Goal: Task Accomplishment & Management: Manage account settings

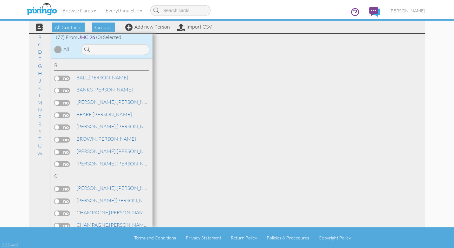
scroll to position [496, 0]
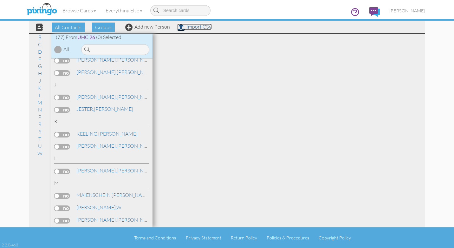
click at [194, 27] on link "Import CSV" at bounding box center [194, 26] width 35 height 6
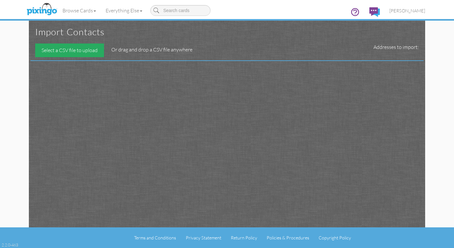
click at [74, 49] on div "Select a CSV file to upload" at bounding box center [69, 50] width 69 height 14
type input "C:\fakepath\Aetna pixingo 2026.csv"
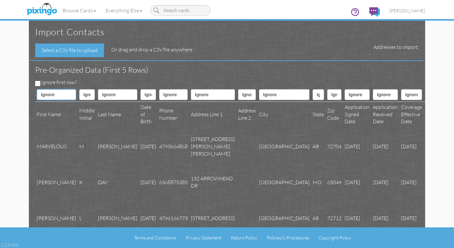
click at [64, 94] on select "Ignore ---------- First name Last name ---------- Address 1 Address 2 City Stat…" at bounding box center [56, 94] width 39 height 11
select select "object:3125"
click at [37, 89] on select "Ignore ---------- First name Last name ---------- Address 1 Address 2 City Stat…" at bounding box center [56, 94] width 39 height 11
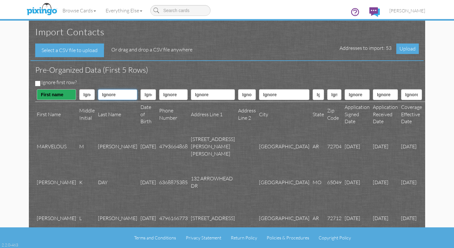
click at [124, 95] on select "Ignore ---------- First name Last name ---------- Address 1 Address 2 City Stat…" at bounding box center [117, 94] width 39 height 11
select select "object:3126"
click at [98, 89] on select "Ignore ---------- First name Last name ---------- Address 1 Address 2 City Stat…" at bounding box center [117, 94] width 39 height 11
click at [83, 94] on select "Ignore ---------- First name Last name ---------- Address 1 Address 2 City Stat…" at bounding box center [87, 94] width 16 height 11
click at [79, 89] on select "Ignore ---------- First name Last name ---------- Address 1 Address 2 City Stat…" at bounding box center [87, 94] width 16 height 11
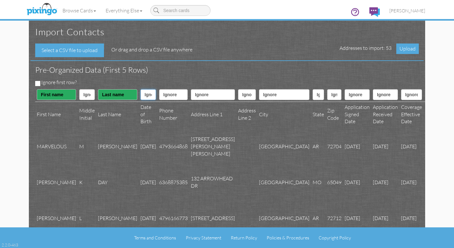
click at [141, 94] on select "Ignore ---------- First name Last name ---------- Address 1 Address 2 City Stat…" at bounding box center [148, 94] width 16 height 11
select select "object:3136"
click at [140, 89] on select "Ignore ---------- First name Last name ---------- Address 1 Address 2 City Stat…" at bounding box center [148, 94] width 16 height 11
click at [174, 95] on select "Ignore ---------- First name Last name ---------- Address 1 Address 2 City Stat…" at bounding box center [173, 94] width 29 height 11
select select "object:3139"
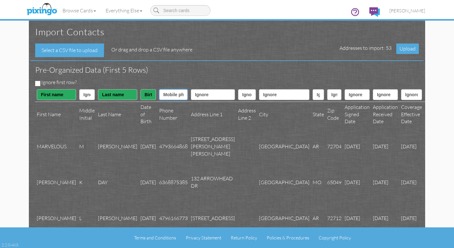
click at [159, 89] on select "Ignore ---------- First name Last name ---------- Address 1 Address 2 City Stat…" at bounding box center [173, 94] width 29 height 11
click at [210, 94] on select "Ignore ---------- First name Last name ---------- Address 1 Address 2 City Stat…" at bounding box center [213, 94] width 44 height 11
select select "object:3128"
click at [191, 89] on select "Ignore ---------- First name Last name ---------- Address 1 Address 2 City Stat…" at bounding box center [213, 94] width 44 height 11
click at [238, 95] on select "Ignore ---------- First name Last name ---------- Address 1 Address 2 City Stat…" at bounding box center [247, 94] width 18 height 11
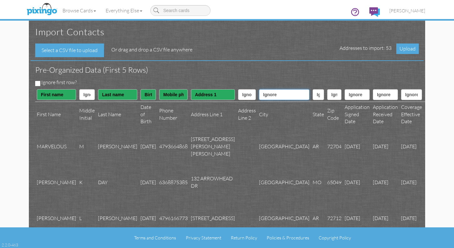
click at [268, 95] on select "Ignore ---------- First name Last name ---------- Address 1 Address 2 City Stat…" at bounding box center [284, 94] width 50 height 11
select select "object:3130"
click at [259, 89] on select "Ignore ---------- First name Last name ---------- Address 1 Address 2 City Stat…" at bounding box center [284, 94] width 50 height 11
click at [313, 94] on select "Ignore ---------- First name Last name ---------- Address 1 Address 2 City Stat…" at bounding box center [318, 94] width 11 height 11
select select "object:3131"
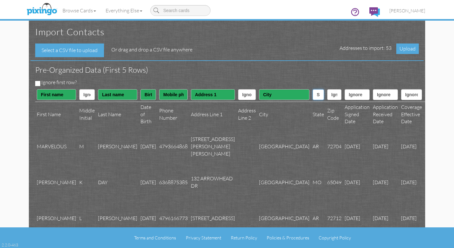
click at [313, 89] on select "Ignore ---------- First name Last name ---------- Address 1 Address 2 City Stat…" at bounding box center [318, 94] width 11 height 11
click at [327, 94] on select "Ignore ---------- First name Last name ---------- Address 1 Address 2 City Stat…" at bounding box center [334, 94] width 14 height 11
select select "object:3132"
click at [327, 89] on select "Ignore ---------- First name Last name ---------- Address 1 Address 2 City Stat…" at bounding box center [334, 94] width 14 height 11
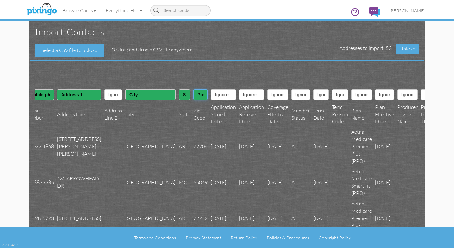
scroll to position [0, 132]
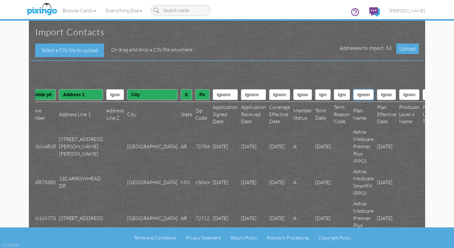
click at [353, 93] on select "Ignore ---------- First name Last name ---------- Address 1 Address 2 City Stat…" at bounding box center [363, 94] width 21 height 11
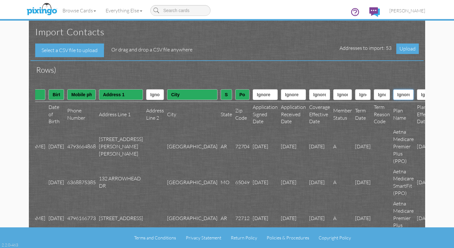
scroll to position [0, 0]
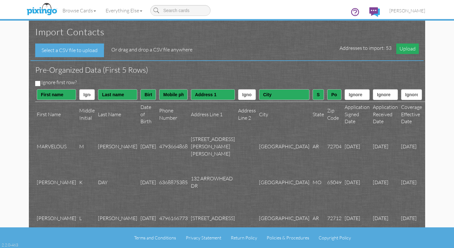
click at [408, 48] on span "Upload" at bounding box center [407, 48] width 23 height 10
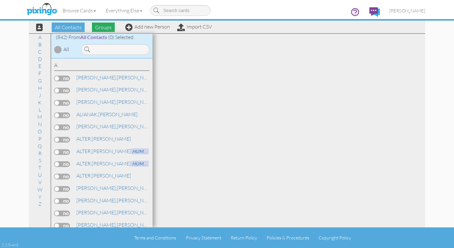
click at [106, 28] on span "Groups" at bounding box center [103, 28] width 23 height 10
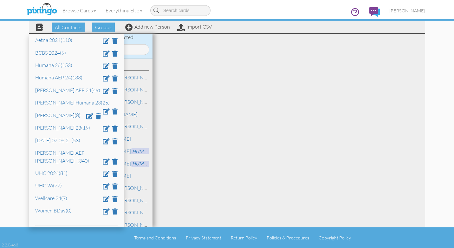
scroll to position [46, 0]
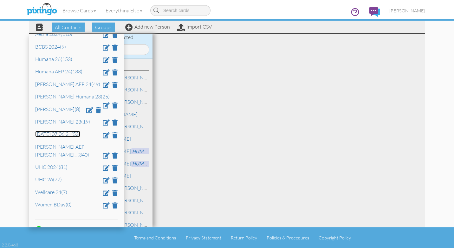
click at [54, 135] on link "Oct 12, 07:06:2 ... (53)" at bounding box center [57, 134] width 45 height 6
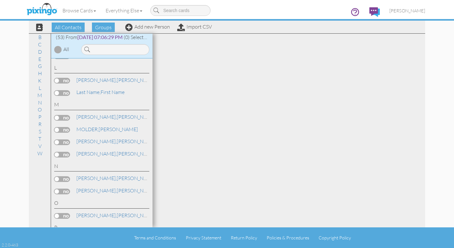
scroll to position [477, 0]
click at [102, 88] on link "Last Name, First Name" at bounding box center [100, 92] width 49 height 8
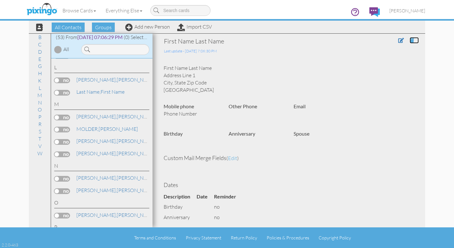
click at [412, 41] on span at bounding box center [412, 40] width 4 height 5
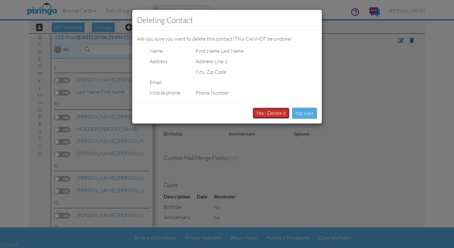
click at [274, 113] on button "Yes - Delete it" at bounding box center [271, 112] width 37 height 11
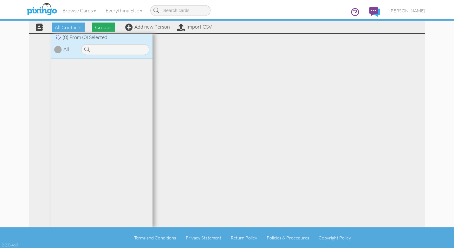
click at [104, 27] on span "Groups" at bounding box center [103, 28] width 23 height 10
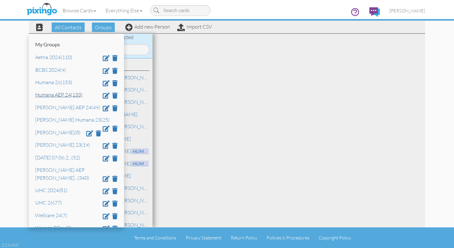
scroll to position [29, 0]
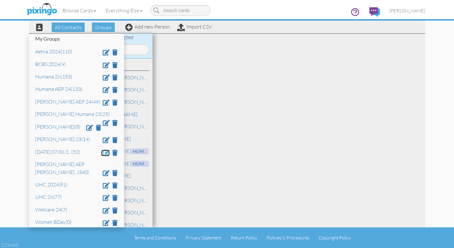
click at [105, 154] on span at bounding box center [106, 152] width 7 height 6
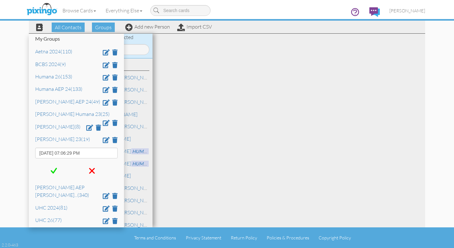
drag, startPoint x: 83, startPoint y: 154, endPoint x: 36, endPoint y: 154, distance: 47.2
click at [36, 154] on input "Oct 12, 07:06:29 PM" at bounding box center [76, 152] width 82 height 11
type input "Aetna 26"
click at [56, 172] on span at bounding box center [54, 171] width 6 height 10
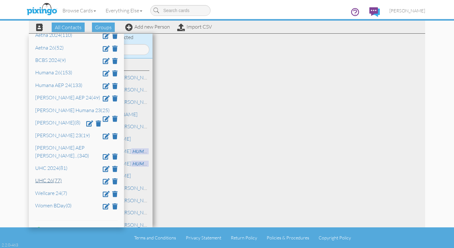
scroll to position [43, 0]
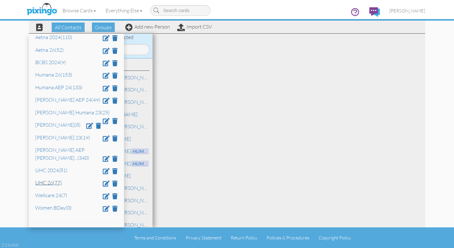
click at [54, 168] on ul "Aetna 2024 (110) Aetna 26 (52) BCBS 2024 (9) Humana 26 (153) Humana AEP 24 (133…" at bounding box center [76, 122] width 82 height 178
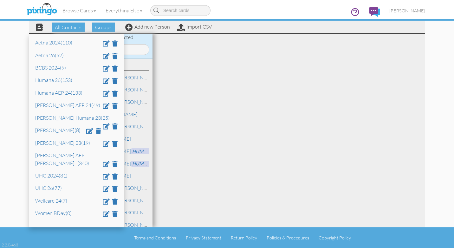
scroll to position [39, 0]
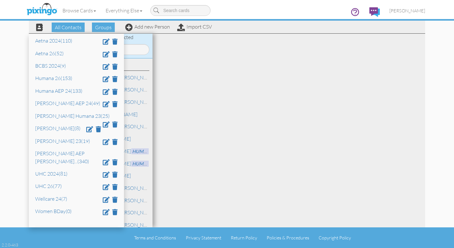
click at [236, 96] on div at bounding box center [288, 130] width 273 height 193
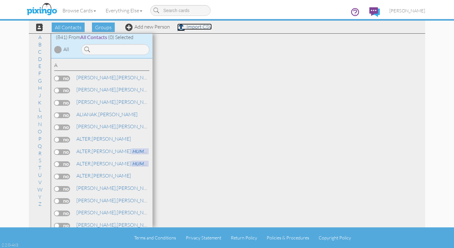
click at [195, 29] on link "Import CSV" at bounding box center [194, 26] width 35 height 6
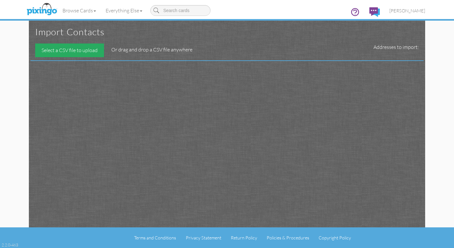
click at [72, 50] on div "Select a CSV file to upload" at bounding box center [69, 50] width 69 height 14
type input "C:\fakepath\KIM'S BOB Pixingo.csv"
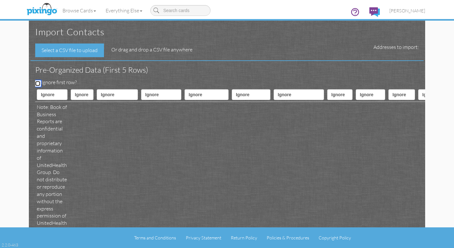
click at [37, 82] on input "Ignore first row?" at bounding box center [37, 83] width 5 height 5
checkbox input "true"
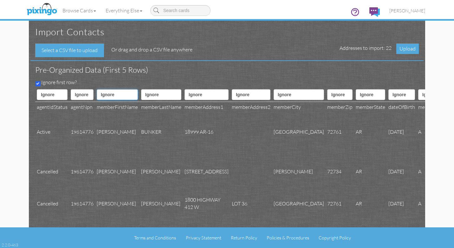
click at [135, 94] on select "Ignore ---------- First name Last name ---------- Address 1 Address 2 City Stat…" at bounding box center [117, 94] width 41 height 11
select select "object:3344"
click at [97, 89] on select "Ignore ---------- First name Last name ---------- Address 1 Address 2 City Stat…" at bounding box center [117, 94] width 41 height 11
click at [176, 94] on select "Ignore ---------- First name Last name ---------- Address 1 Address 2 City Stat…" at bounding box center [161, 94] width 40 height 11
select select "object:3345"
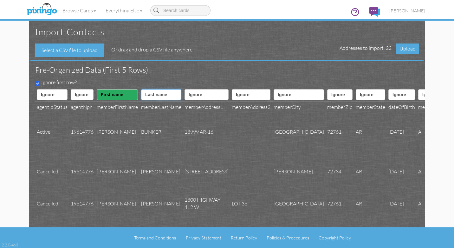
click at [141, 89] on select "Ignore ---------- First name Last name ---------- Address 1 Address 2 City Stat…" at bounding box center [161, 94] width 40 height 11
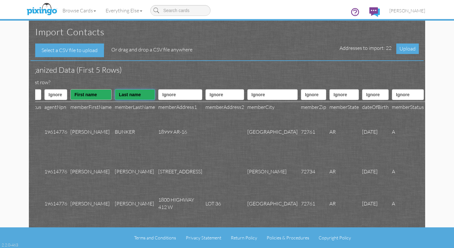
scroll to position [0, 28]
click at [191, 94] on select "Ignore ---------- First name Last name ---------- Address 1 Address 2 City Stat…" at bounding box center [179, 94] width 44 height 11
select select "object:3347"
click at [157, 89] on select "Ignore ---------- First name Last name ---------- Address 1 Address 2 City Stat…" at bounding box center [179, 94] width 44 height 11
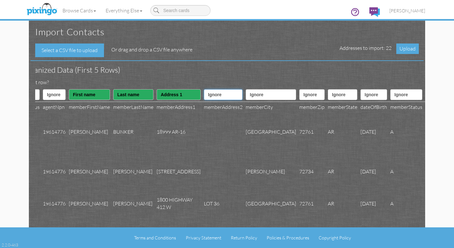
click at [233, 92] on select "Ignore ---------- First name Last name ---------- Address 1 Address 2 City Stat…" at bounding box center [223, 94] width 39 height 11
select select "object:3348"
click at [204, 89] on select "Ignore ---------- First name Last name ---------- Address 1 Address 2 City Stat…" at bounding box center [223, 94] width 39 height 11
click at [264, 94] on select "Ignore ---------- First name Last name ---------- Address 1 Address 2 City Stat…" at bounding box center [271, 94] width 50 height 11
select select "object:3349"
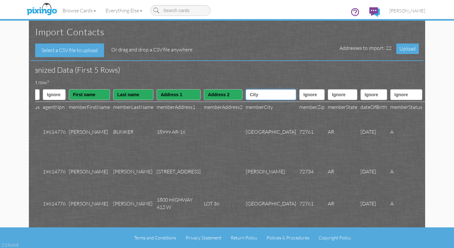
click at [246, 89] on select "Ignore ---------- First name Last name ---------- Address 1 Address 2 City Stat…" at bounding box center [271, 94] width 50 height 11
click at [299, 95] on select "Ignore ---------- First name Last name ---------- Address 1 Address 2 City Stat…" at bounding box center [311, 94] width 25 height 11
select select "object:3351"
click at [299, 89] on select "Ignore ---------- First name Last name ---------- Address 1 Address 2 City Stat…" at bounding box center [311, 94] width 25 height 11
click at [328, 95] on select "Ignore ---------- First name Last name ---------- Address 1 Address 2 City Stat…" at bounding box center [342, 94] width 29 height 11
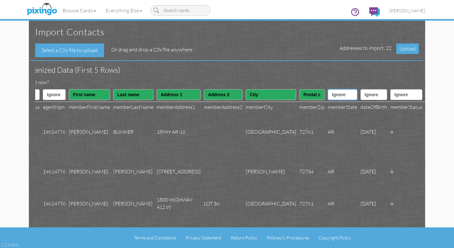
select select "object:3350"
click at [328, 89] on select "Ignore ---------- First name Last name ---------- Address 1 Address 2 City Stat…" at bounding box center [342, 94] width 29 height 11
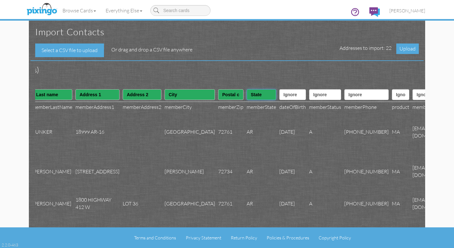
scroll to position [0, 110]
click at [278, 92] on select "Ignore ---------- First name Last name ---------- Address 1 Address 2 City Stat…" at bounding box center [291, 94] width 27 height 11
select select "object:3355"
click at [278, 89] on select "Ignore ---------- First name Last name ---------- Address 1 Address 2 City Stat…" at bounding box center [291, 94] width 27 height 11
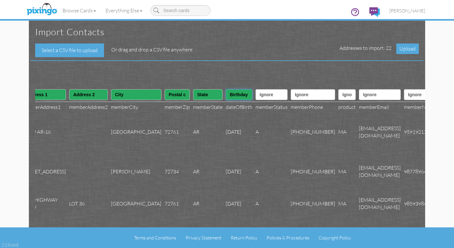
scroll to position [0, 164]
click at [289, 95] on select "Ignore ---------- First name Last name ---------- Address 1 Address 2 City Stat…" at bounding box center [311, 94] width 44 height 11
select select "object:3358"
click at [289, 89] on select "Ignore ---------- First name Last name ---------- Address 1 Address 2 City Stat…" at bounding box center [311, 94] width 44 height 11
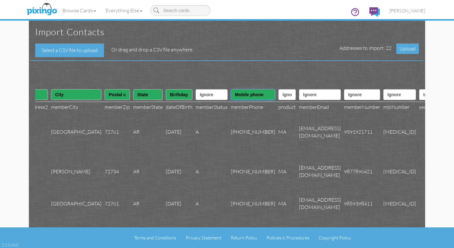
scroll to position [0, 234]
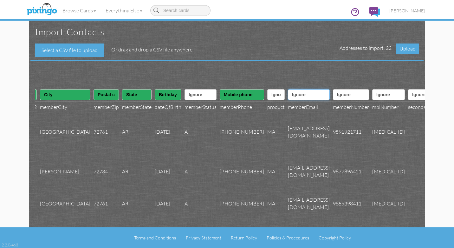
click at [330, 94] on select "Ignore ---------- First name Last name ---------- Address 1 Address 2 City Stat…" at bounding box center [309, 94] width 42 height 11
select select "object:3357"
click at [288, 89] on select "Ignore ---------- First name Last name ---------- Address 1 Address 2 City Stat…" at bounding box center [309, 94] width 42 height 11
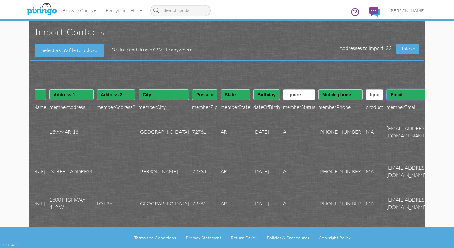
scroll to position [0, 0]
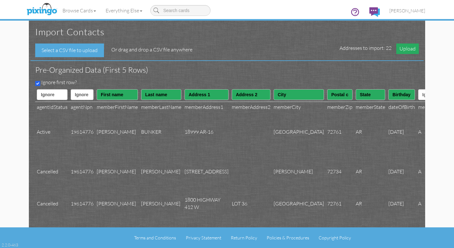
click at [408, 49] on span "Upload" at bounding box center [407, 48] width 23 height 10
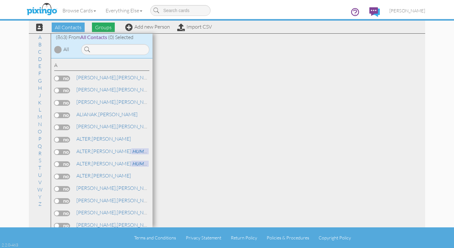
click at [105, 27] on span "Groups" at bounding box center [103, 28] width 23 height 10
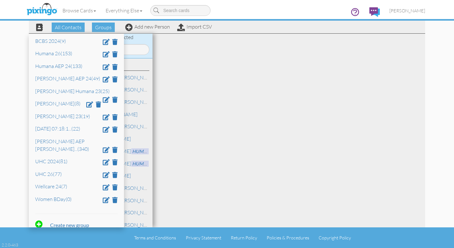
scroll to position [67, 0]
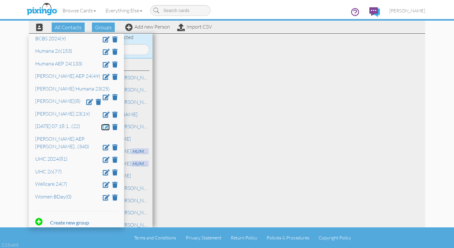
click at [106, 129] on span at bounding box center [106, 127] width 7 height 6
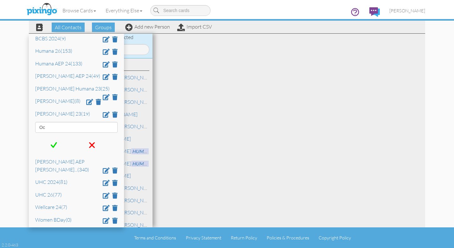
type input "O"
type input "[PERSON_NAME] 26"
click at [55, 146] on span at bounding box center [54, 145] width 6 height 10
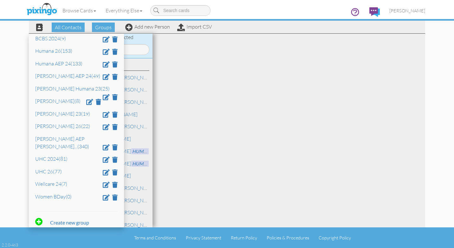
click at [200, 111] on div at bounding box center [288, 130] width 273 height 193
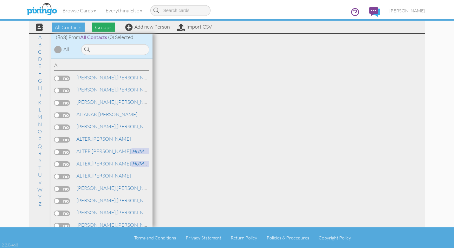
click at [104, 28] on span "Groups" at bounding box center [103, 28] width 23 height 10
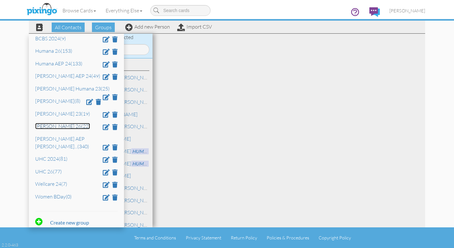
click at [43, 128] on link "Kim UHC 26 (22)" at bounding box center [62, 126] width 55 height 6
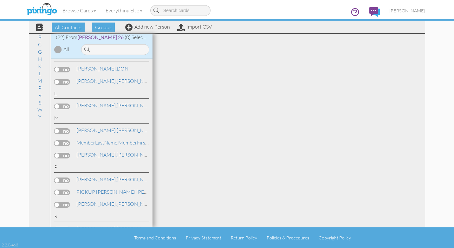
scroll to position [132, 0]
click at [99, 142] on span "memberLastName," at bounding box center [97, 142] width 42 height 6
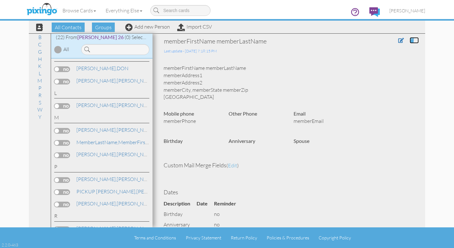
click at [412, 41] on span at bounding box center [412, 40] width 4 height 5
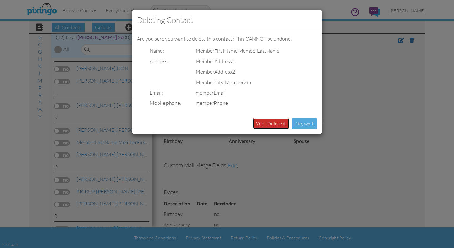
click at [274, 124] on button "Yes - Delete it" at bounding box center [271, 123] width 37 height 11
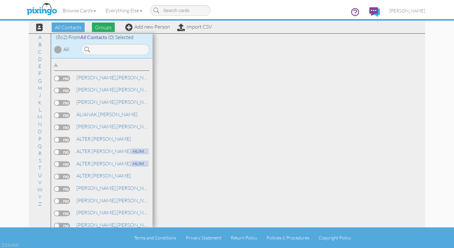
click at [101, 26] on span "Groups" at bounding box center [103, 28] width 23 height 10
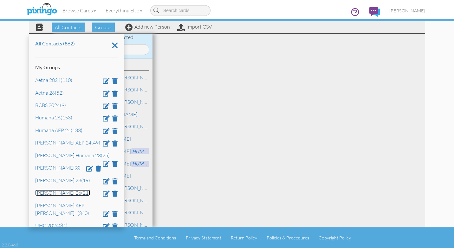
click at [55, 194] on link "Kim UHC 26 (21)" at bounding box center [62, 192] width 55 height 6
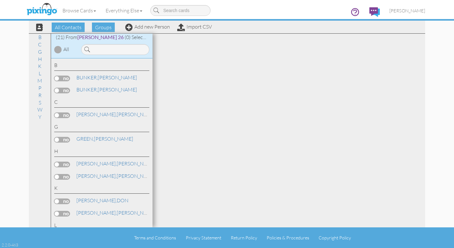
click at [262, 89] on div at bounding box center [288, 130] width 273 height 193
click at [196, 25] on link "Import CSV" at bounding box center [194, 26] width 35 height 6
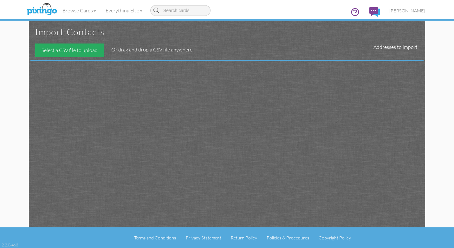
click at [82, 50] on div "Select a CSV file to upload" at bounding box center [69, 50] width 69 height 14
type input "C:\fakepath\Kim Humana 26 pixingo.csv"
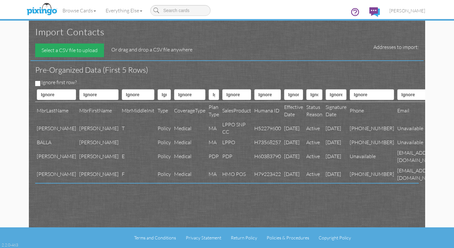
click at [53, 47] on div "Select a CSV file to upload" at bounding box center [69, 50] width 69 height 14
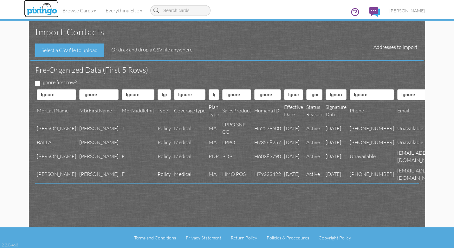
click at [43, 10] on img at bounding box center [42, 10] width 34 height 16
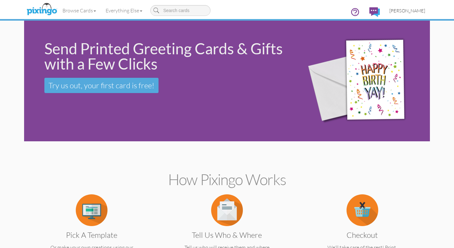
click at [411, 11] on span "[PERSON_NAME]" at bounding box center [407, 10] width 36 height 5
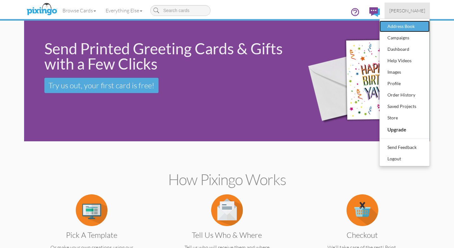
click at [404, 25] on div "Address Book" at bounding box center [404, 27] width 37 height 10
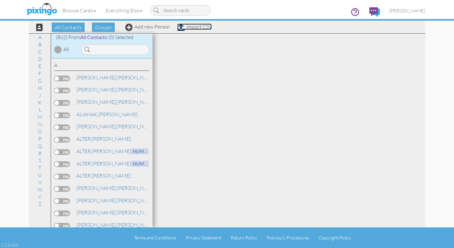
click at [187, 28] on link "Import CSV" at bounding box center [194, 26] width 35 height 6
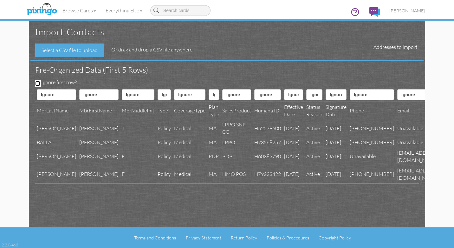
click at [38, 82] on input "Ignore first row?" at bounding box center [37, 83] width 5 height 5
checkbox input "true"
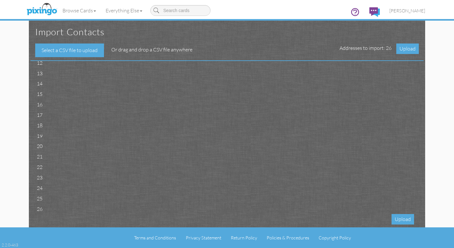
scroll to position [0, 2]
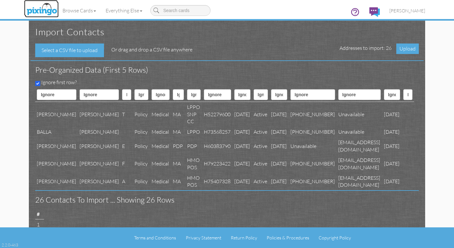
click at [47, 11] on img at bounding box center [42, 10] width 34 height 16
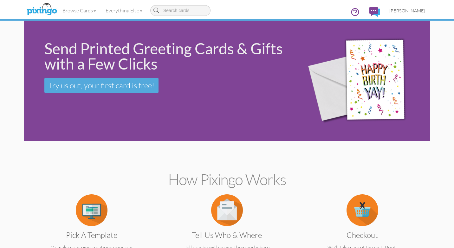
click at [417, 13] on span "[PERSON_NAME]" at bounding box center [407, 10] width 36 height 5
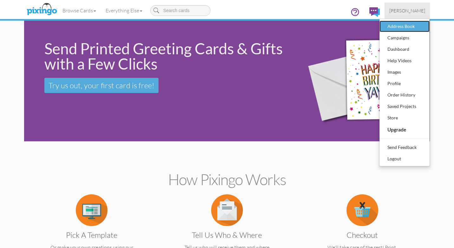
click at [407, 26] on div "Address Book" at bounding box center [404, 27] width 37 height 10
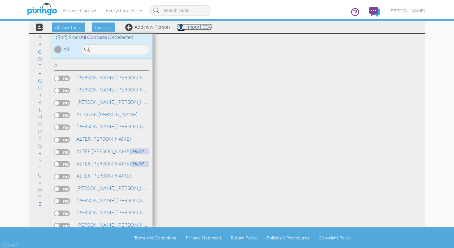
click at [198, 26] on link "Import CSV" at bounding box center [194, 26] width 35 height 6
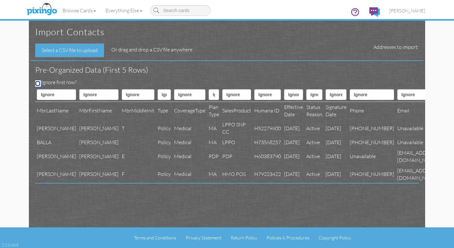
click at [37, 82] on input "Ignore first row?" at bounding box center [37, 83] width 5 height 5
checkbox input "true"
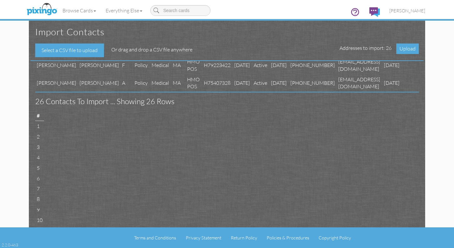
scroll to position [95, 0]
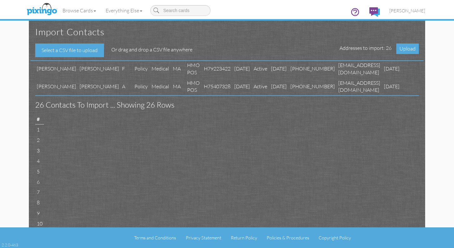
click at [37, 120] on th "#" at bounding box center [39, 119] width 9 height 10
click at [37, 135] on td "2" at bounding box center [39, 140] width 9 height 10
click at [415, 10] on span "[PERSON_NAME]" at bounding box center [407, 10] width 36 height 5
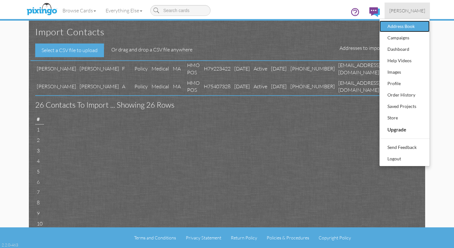
click at [401, 26] on div "Address Book" at bounding box center [404, 27] width 37 height 10
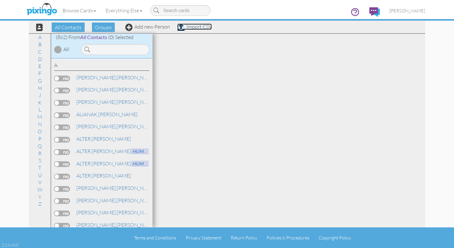
click at [193, 28] on link "Import CSV" at bounding box center [194, 26] width 35 height 6
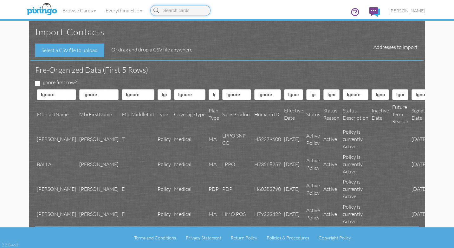
scroll to position [3, 0]
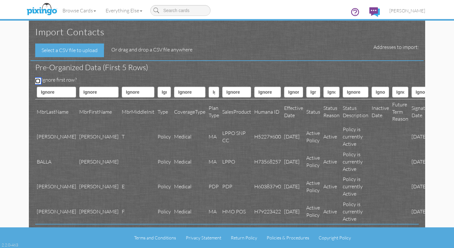
click at [36, 80] on input "Ignore first row?" at bounding box center [37, 80] width 5 height 5
checkbox input "true"
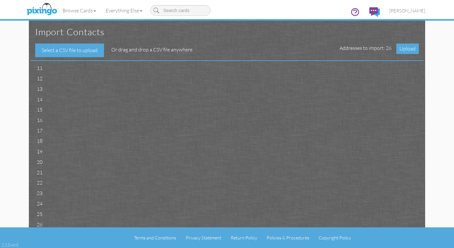
scroll to position [0, 0]
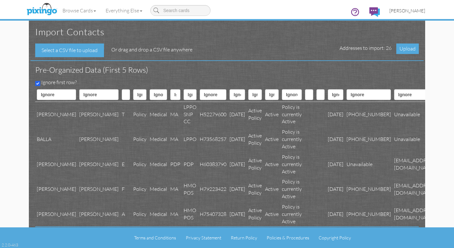
click at [414, 10] on span "[PERSON_NAME]" at bounding box center [407, 10] width 36 height 5
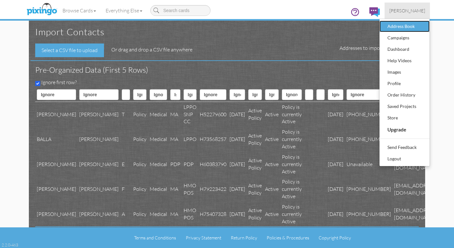
click at [403, 25] on div "Address Book" at bounding box center [404, 27] width 37 height 10
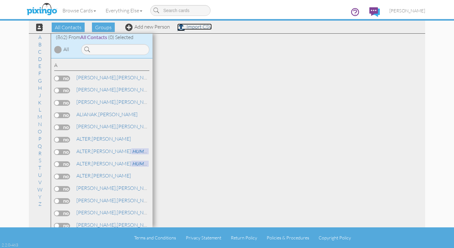
click at [195, 27] on link "Import CSV" at bounding box center [194, 26] width 35 height 6
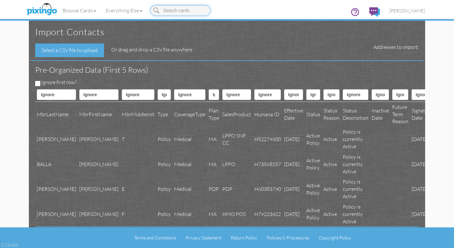
scroll to position [3, 0]
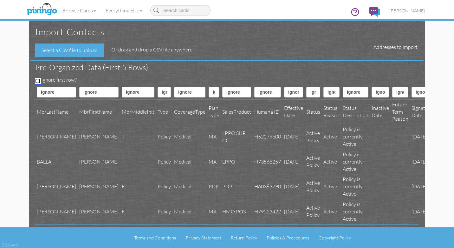
click at [38, 78] on input "Ignore first row?" at bounding box center [37, 80] width 5 height 5
checkbox input "true"
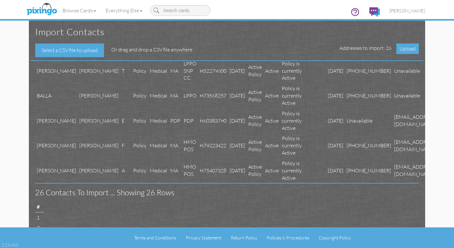
scroll to position [0, 0]
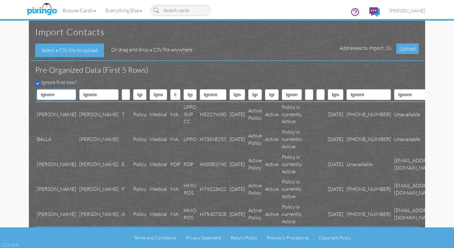
click at [58, 93] on select "Ignore ---------- First name Last name ---------- Address 1 Address 2 City Stat…" at bounding box center [56, 94] width 39 height 11
select select "object:14119"
click at [37, 89] on select "Ignore ---------- First name Last name ---------- Address 1 Address 2 City Stat…" at bounding box center [56, 94] width 39 height 11
click at [84, 94] on select "Ignore ---------- First name Last name ---------- Address 1 Address 2 City Stat…" at bounding box center [98, 94] width 39 height 11
select select "object:14118"
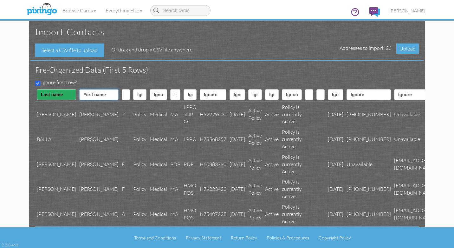
click at [79, 89] on select "Ignore ---------- First name Last name ---------- Address 1 Address 2 City Stat…" at bounding box center [98, 94] width 39 height 11
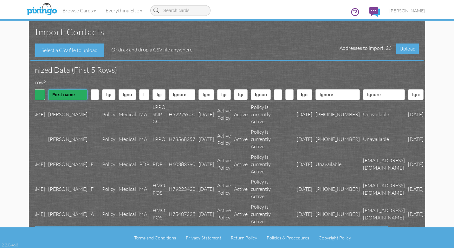
scroll to position [0, 56]
click at [315, 94] on select "Ignore ---------- First name Last name ---------- Address 1 Address 2 City Stat…" at bounding box center [337, 94] width 44 height 11
select select "object:14132"
click at [315, 89] on select "Ignore ---------- First name Last name ---------- Address 1 Address 2 City Stat…" at bounding box center [337, 94] width 44 height 11
click at [390, 94] on select "Ignore ---------- First name Last name ---------- Address 1 Address 2 City Stat…" at bounding box center [384, 94] width 42 height 11
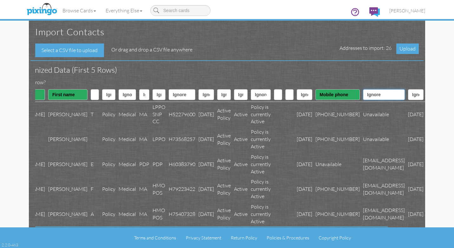
select select "object:14131"
click at [363, 89] on select "Ignore ---------- First name Last name ---------- Address 1 Address 2 City Stat…" at bounding box center [384, 94] width 42 height 11
click at [420, 94] on select "Ignore ---------- First name Last name ---------- Address 1 Address 2 City Stat…" at bounding box center [416, 94] width 16 height 11
select select "object:14129"
click at [408, 89] on select "Ignore ---------- First name Last name ---------- Address 1 Address 2 City Stat…" at bounding box center [416, 94] width 16 height 11
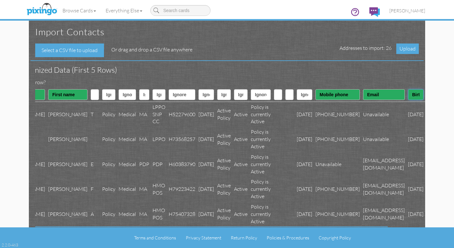
scroll to position [0, 0]
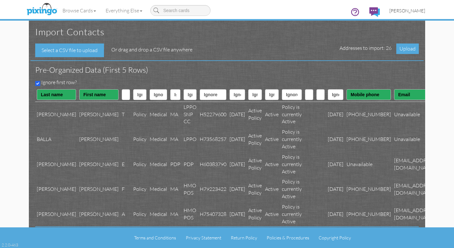
click at [418, 10] on span "[PERSON_NAME]" at bounding box center [407, 10] width 36 height 5
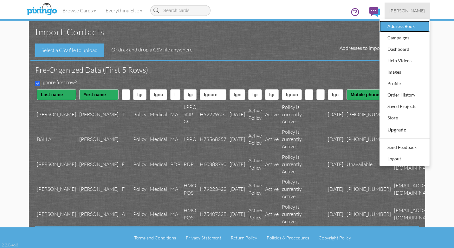
click at [405, 25] on div "Address Book" at bounding box center [404, 27] width 37 height 10
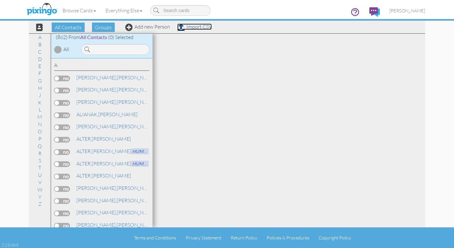
click at [197, 26] on link "Import CSV" at bounding box center [194, 26] width 35 height 6
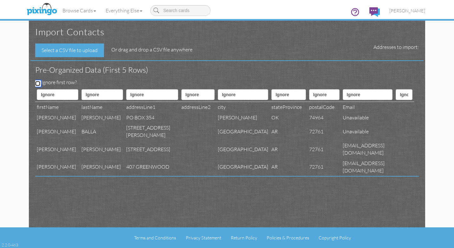
click at [38, 82] on input "Ignore first row?" at bounding box center [37, 83] width 5 height 5
checkbox input "true"
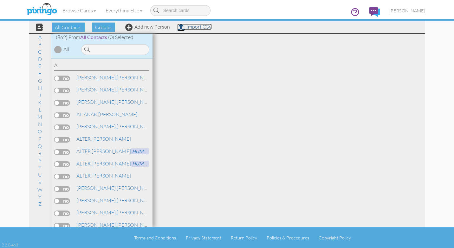
click at [196, 28] on link "Import CSV" at bounding box center [194, 26] width 35 height 6
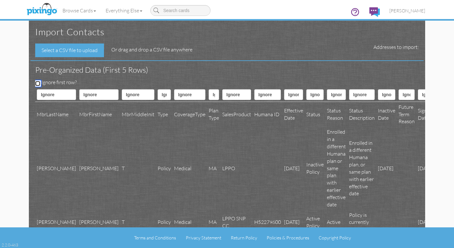
click at [37, 84] on input "Ignore first row?" at bounding box center [37, 83] width 5 height 5
checkbox input "true"
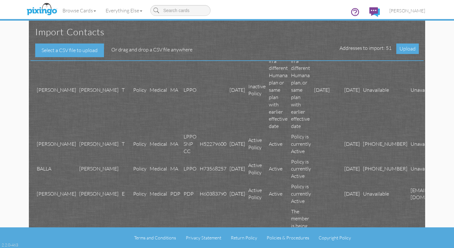
scroll to position [53, 0]
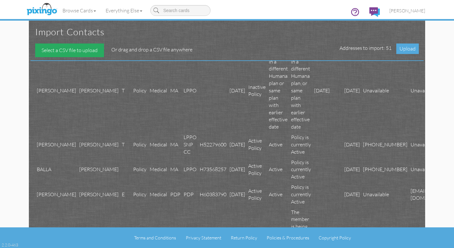
click at [52, 53] on div "Select a CSV file to upload" at bounding box center [69, 50] width 69 height 14
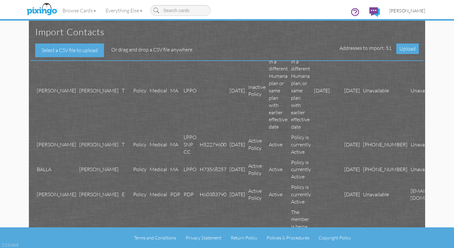
click at [411, 10] on span "[PERSON_NAME]" at bounding box center [407, 10] width 36 height 5
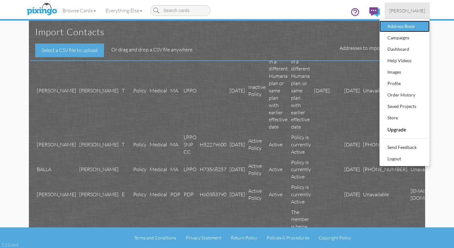
click at [404, 27] on div "Address Book" at bounding box center [404, 27] width 37 height 10
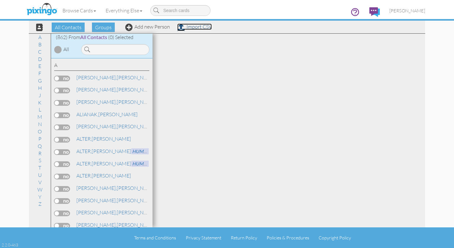
click at [199, 27] on link "Import CSV" at bounding box center [194, 26] width 35 height 6
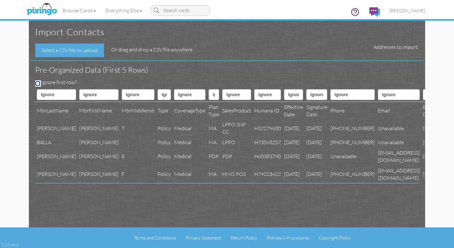
click at [37, 82] on input "Ignore first row?" at bounding box center [37, 83] width 5 height 5
checkbox input "true"
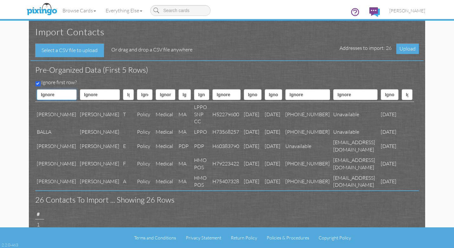
click at [59, 93] on select "Ignore ---------- First name Last name ---------- Address 1 Address 2 City Stat…" at bounding box center [57, 94] width 40 height 11
select select "object:22256"
click at [37, 89] on select "Ignore ---------- First name Last name ---------- Address 1 Address 2 City Stat…" at bounding box center [57, 94] width 40 height 11
click at [84, 94] on select "Ignore ---------- First name Last name ---------- Address 1 Address 2 City Stat…" at bounding box center [100, 94] width 40 height 11
select select "object:22255"
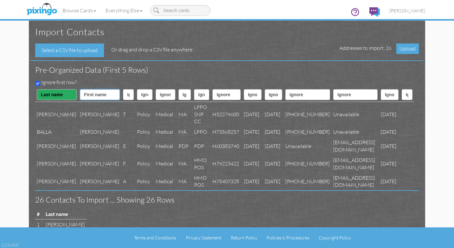
click at [80, 89] on select "Ignore ---------- First name Last name ---------- Address 1 Address 2 City Stat…" at bounding box center [100, 94] width 40 height 11
click at [285, 94] on select "Ignore ---------- First name Last name ---------- Address 1 Address 2 City Stat…" at bounding box center [307, 94] width 45 height 11
click at [414, 10] on span "[PERSON_NAME]" at bounding box center [407, 10] width 36 height 5
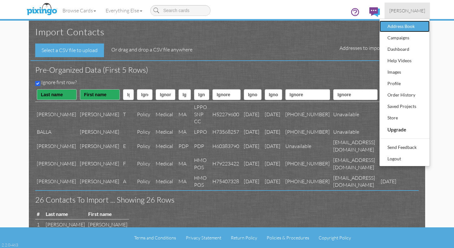
click at [390, 27] on div "Address Book" at bounding box center [404, 27] width 37 height 10
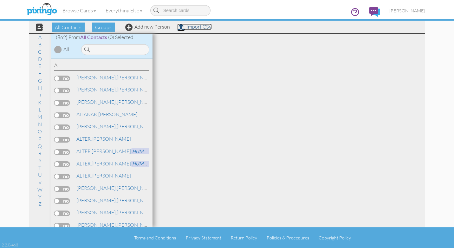
click at [193, 25] on link "Import CSV" at bounding box center [194, 26] width 35 height 6
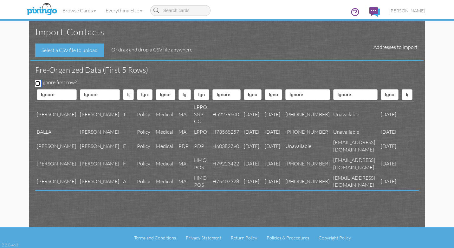
click at [37, 82] on input "Ignore first row?" at bounding box center [37, 83] width 5 height 5
checkbox input "true"
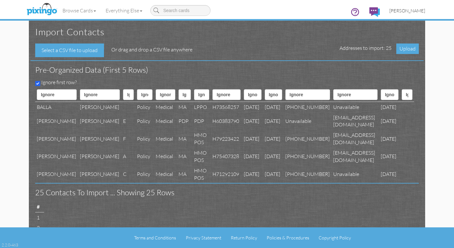
click at [414, 16] on link "[PERSON_NAME]" at bounding box center [407, 11] width 45 height 16
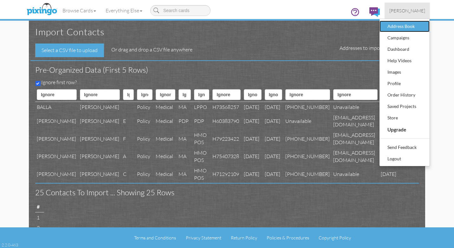
click at [405, 25] on div "Address Book" at bounding box center [404, 27] width 37 height 10
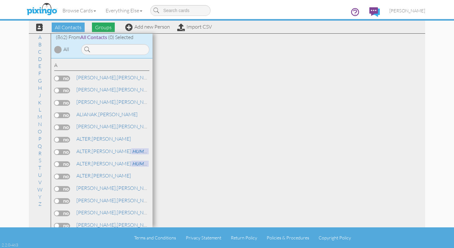
click at [104, 26] on span "Groups" at bounding box center [103, 28] width 23 height 10
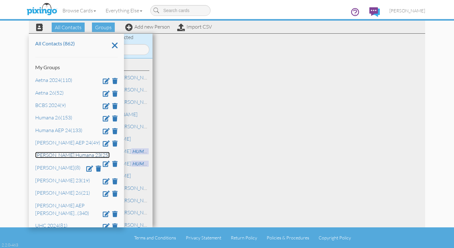
click at [49, 155] on link "Kim Humana 23 (25)" at bounding box center [72, 155] width 75 height 6
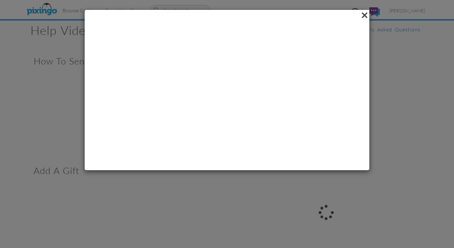
click at [365, 15] on span at bounding box center [365, 15] width 10 height 11
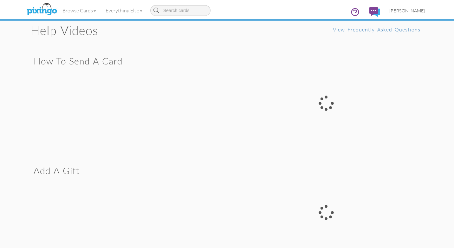
click at [413, 10] on span "[PERSON_NAME]" at bounding box center [407, 10] width 36 height 5
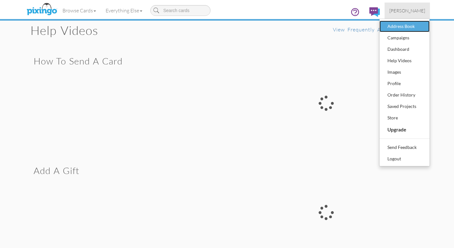
click at [401, 26] on div "Address Book" at bounding box center [404, 27] width 37 height 10
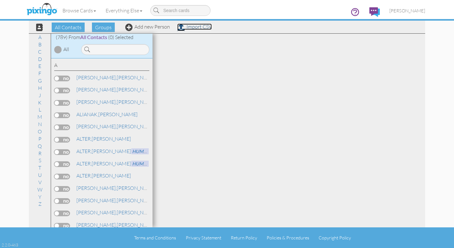
click at [197, 25] on link "Import CSV" at bounding box center [194, 26] width 35 height 6
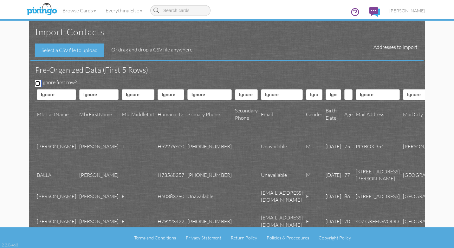
click at [38, 81] on input "Ignore first row?" at bounding box center [37, 83] width 5 height 5
checkbox input "true"
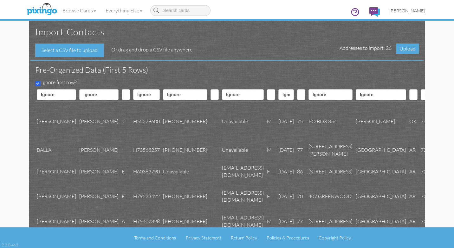
click at [413, 8] on span "[PERSON_NAME]" at bounding box center [407, 10] width 36 height 5
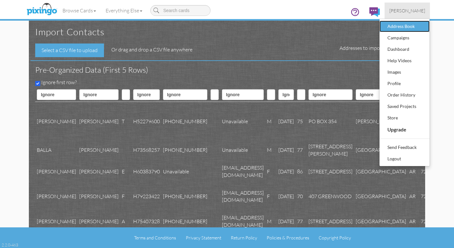
click at [396, 29] on div "Address Book" at bounding box center [404, 27] width 37 height 10
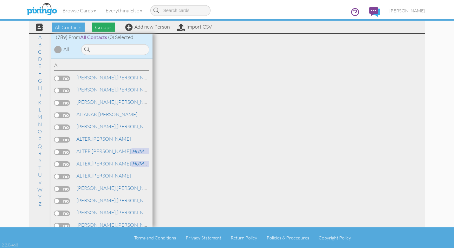
click at [103, 28] on span "Groups" at bounding box center [103, 28] width 23 height 10
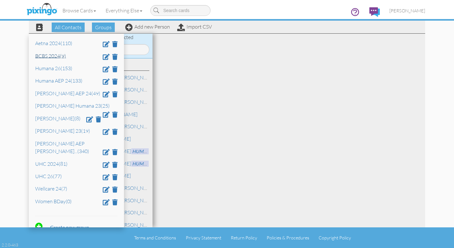
scroll to position [41, 0]
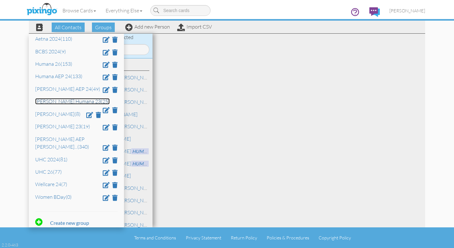
click at [53, 103] on link "[PERSON_NAME] Humana 23 (25)" at bounding box center [72, 101] width 75 height 6
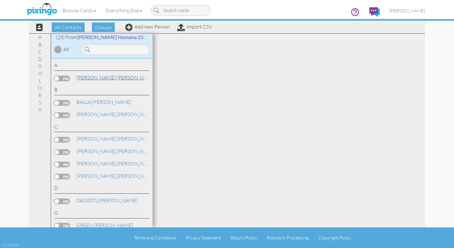
click at [93, 78] on span "[PERSON_NAME]," at bounding box center [96, 77] width 40 height 6
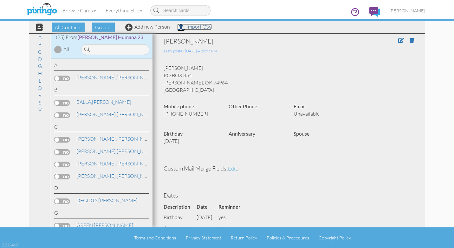
click at [193, 27] on link "Import CSV" at bounding box center [194, 26] width 35 height 6
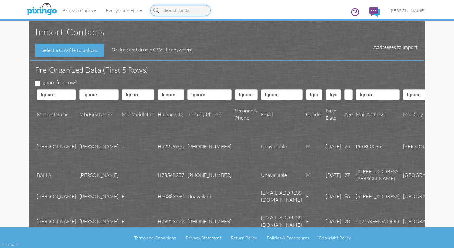
scroll to position [10, 0]
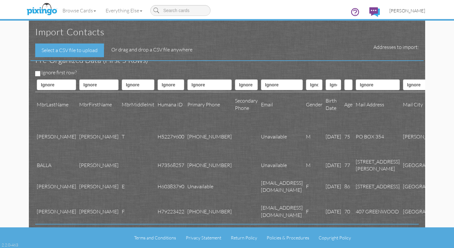
click at [416, 11] on span "[PERSON_NAME]" at bounding box center [407, 10] width 36 height 5
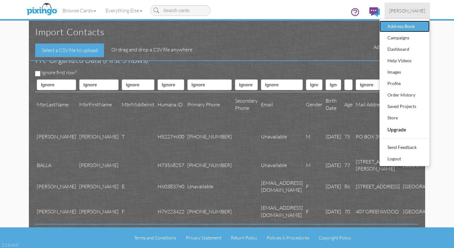
click at [403, 26] on div "Address Book" at bounding box center [404, 27] width 37 height 10
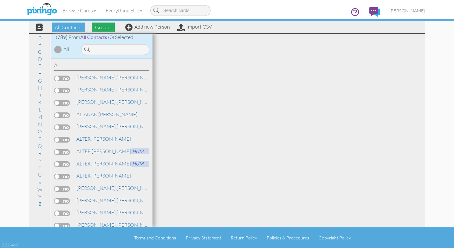
click at [102, 28] on span "Groups" at bounding box center [103, 28] width 23 height 10
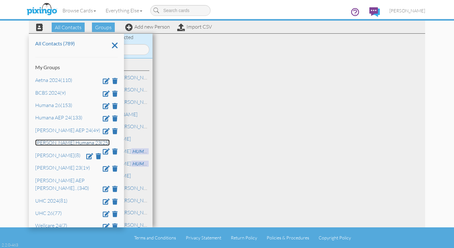
click at [49, 144] on link "Kim Humana 23 (25)" at bounding box center [72, 142] width 75 height 6
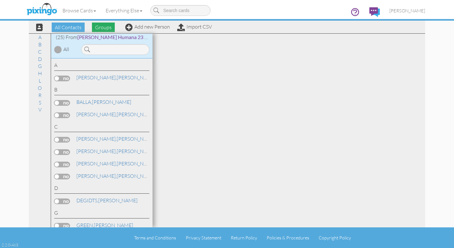
click at [104, 27] on span "Groups" at bounding box center [103, 28] width 23 height 10
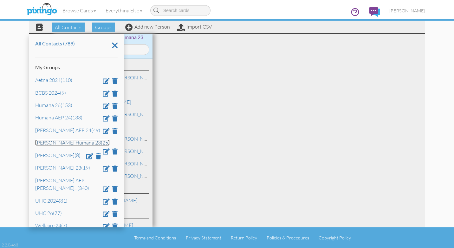
click at [48, 144] on link "Kim Humana 23 (25)" at bounding box center [72, 142] width 75 height 6
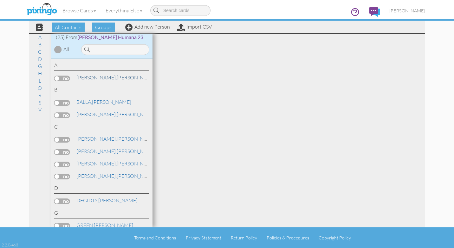
click at [90, 76] on span "[PERSON_NAME]," at bounding box center [96, 77] width 40 height 6
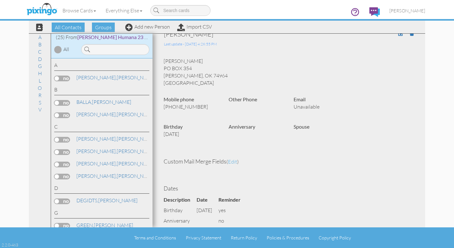
scroll to position [11, 0]
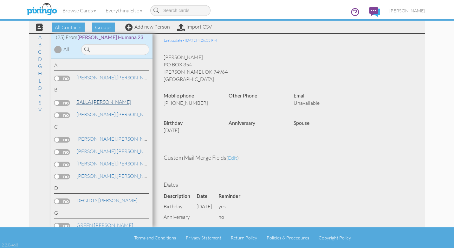
click at [88, 102] on span "BALLA," at bounding box center [84, 102] width 16 height 6
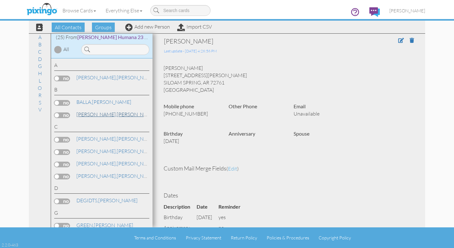
click at [96, 116] on span "[PERSON_NAME]," at bounding box center [96, 114] width 40 height 6
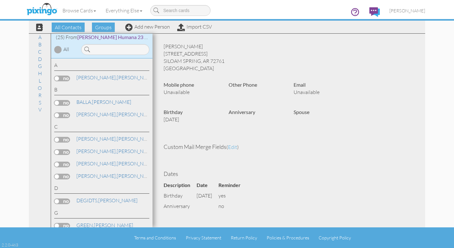
scroll to position [25, 0]
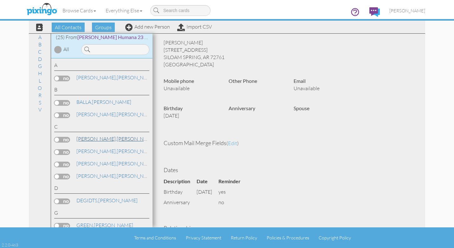
click at [94, 139] on link "CARR, DIANNE" at bounding box center [116, 139] width 81 height 8
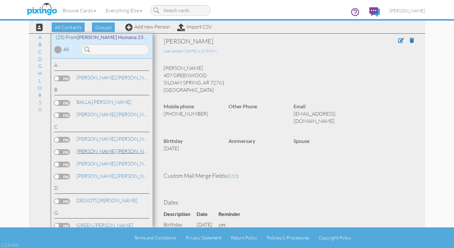
click at [94, 148] on span "[PERSON_NAME]," at bounding box center [96, 151] width 40 height 6
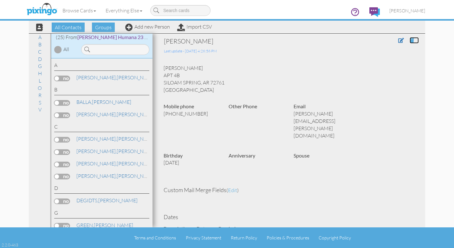
click at [412, 40] on span at bounding box center [412, 40] width 4 height 5
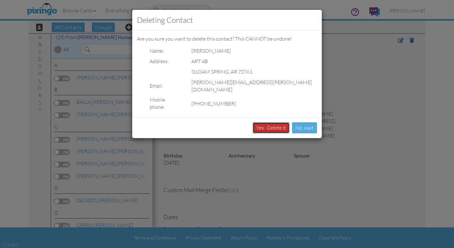
click at [268, 122] on button "Yes - Delete it" at bounding box center [271, 127] width 37 height 11
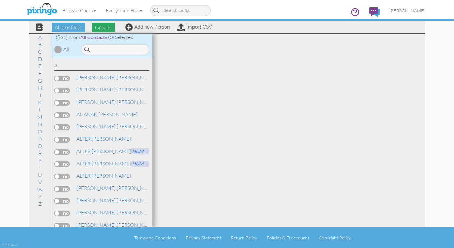
click at [105, 26] on span "Groups" at bounding box center [103, 28] width 23 height 10
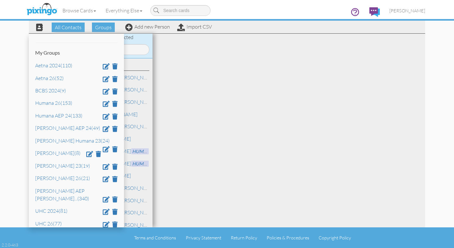
scroll to position [16, 0]
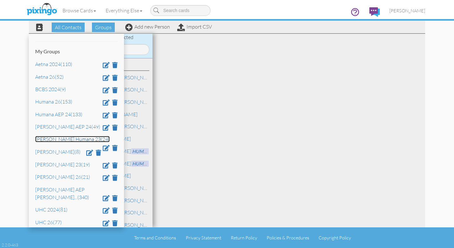
click at [54, 140] on link "[PERSON_NAME] Humana 23 (24)" at bounding box center [72, 139] width 75 height 6
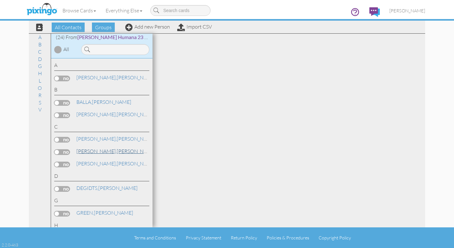
click at [96, 152] on span "[PERSON_NAME]," at bounding box center [96, 151] width 40 height 6
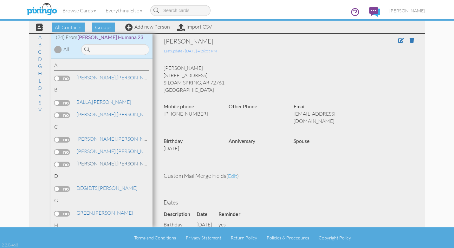
click at [92, 164] on link "[PERSON_NAME]" at bounding box center [116, 163] width 81 height 8
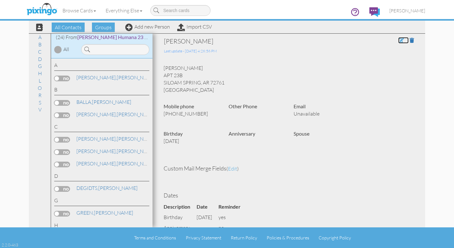
click at [400, 41] on span at bounding box center [401, 40] width 6 height 5
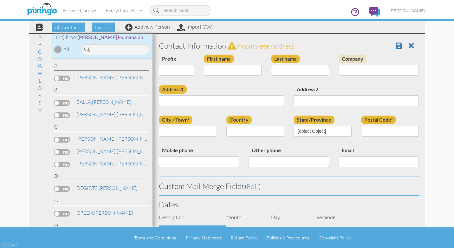
type input "[PERSON_NAME]"
type input "COLE"
type input "APT 23B"
type input "SILOAM SPRING"
type input "72761"
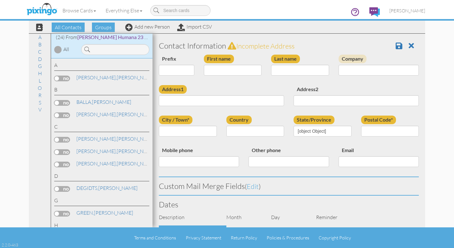
type input "[PHONE_NUMBER]"
type input "Unavailable"
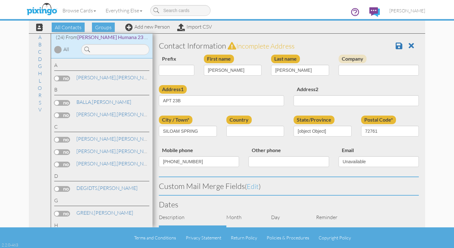
select select "object:3182"
select select "object:3427"
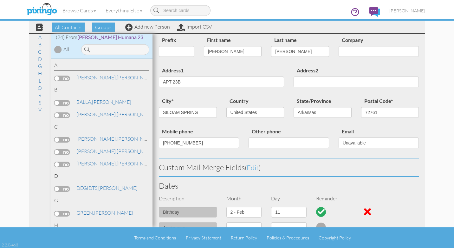
scroll to position [12, 0]
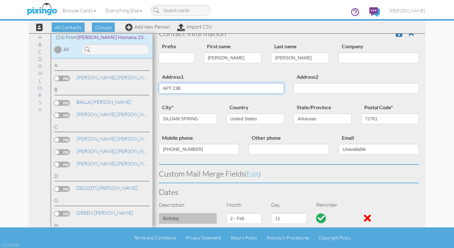
drag, startPoint x: 184, startPoint y: 89, endPoint x: 157, endPoint y: 90, distance: 27.0
click at [157, 90] on div "Address1 APT 23B" at bounding box center [221, 86] width 135 height 26
click at [193, 88] on input "PO Box" at bounding box center [221, 88] width 125 height 11
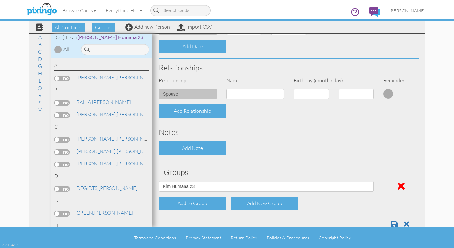
scroll to position [232, 0]
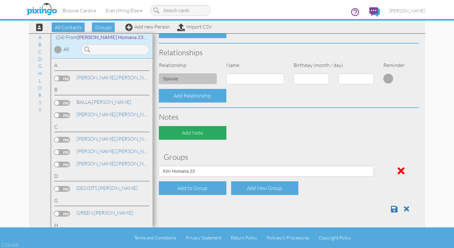
type input "PO Box 521"
click at [191, 133] on div "Add Note" at bounding box center [193, 133] width 68 height 14
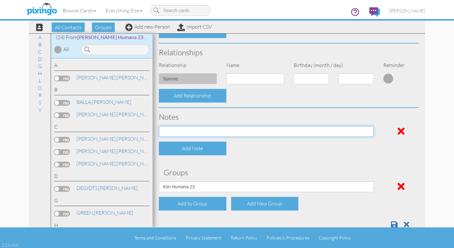
click at [171, 130] on input at bounding box center [266, 131] width 215 height 11
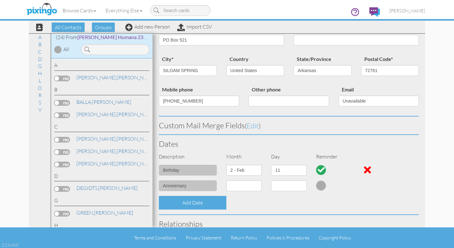
scroll to position [0, 0]
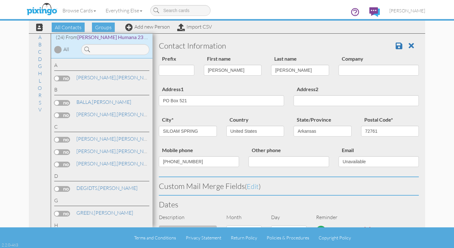
click at [184, 172] on div "Mobile phone 918-277-1298 Other phone Email Unavailable" at bounding box center [288, 161] width 269 height 30
click at [399, 46] on span at bounding box center [399, 46] width 7 height 8
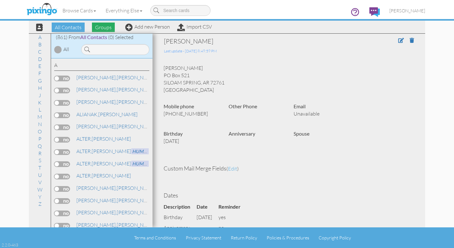
click at [102, 28] on span "Groups" at bounding box center [103, 28] width 23 height 10
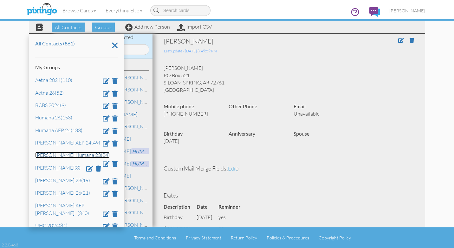
click at [52, 156] on link "[PERSON_NAME] Humana 23 (24)" at bounding box center [72, 155] width 75 height 6
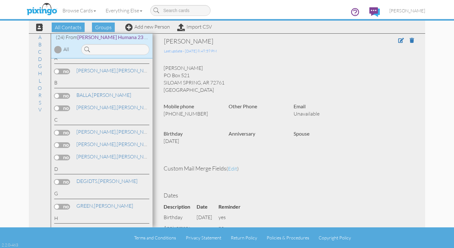
scroll to position [6, 0]
click at [131, 27] on span at bounding box center [129, 27] width 8 height 8
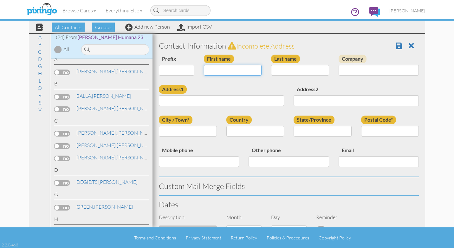
click at [213, 70] on input "First name" at bounding box center [233, 70] width 58 height 11
type input "[PERSON_NAME]"
click at [281, 73] on input "Last name" at bounding box center [300, 70] width 58 height 11
type input "[PERSON_NAME]"
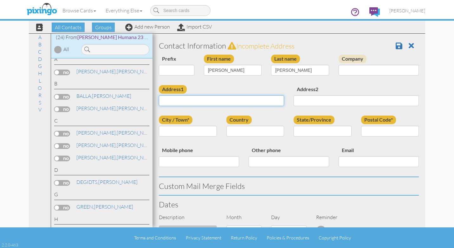
click at [184, 98] on input "Address1" at bounding box center [221, 100] width 125 height 11
type input "3"
type input "[STREET_ADDRESS]"
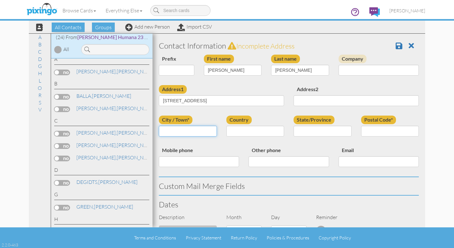
click at [167, 129] on input "City / Town*" at bounding box center [188, 131] width 58 height 11
type input "[GEOGRAPHIC_DATA]"
click at [281, 131] on select "United States -------------- Afghanistan Albania Algeria American Samoa Andorra…" at bounding box center [255, 131] width 58 height 11
select select "object:3149"
click at [226, 126] on select "United States -------------- Afghanistan Albania Algeria American Samoa Andorra…" at bounding box center [255, 131] width 58 height 11
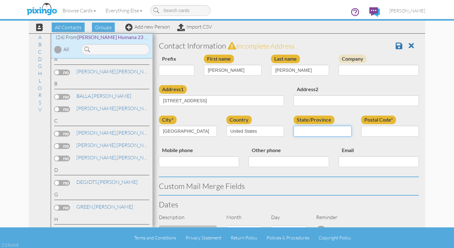
click at [328, 130] on select "AA (Military) AE (Military) Alabama Alaska American Samoa AP (Military) Arizona…" at bounding box center [323, 131] width 58 height 11
select select "object:3401"
click at [294, 126] on select "AA (Military) AE (Military) Alabama Alaska American Samoa AP (Military) Arizona…" at bounding box center [323, 131] width 58 height 11
click at [376, 136] on body "Toggle navigation Visit Pixingo Mobile Browse Cards Business Accounting Automot…" at bounding box center [227, 124] width 454 height 248
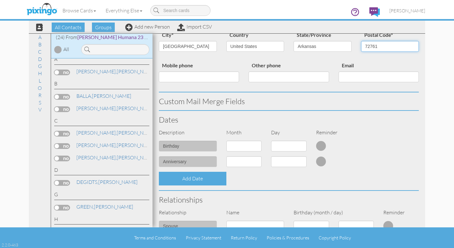
scroll to position [88, 0]
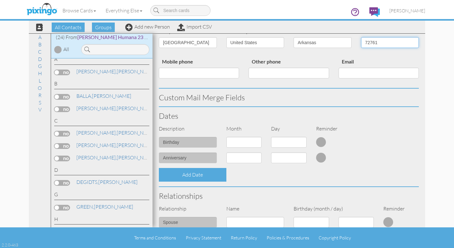
type input "72761"
click at [259, 141] on select "1 - Jan 2 - Feb 3 - Mar 4 - Apr 5 - May 6 - Jun 7 - Jul 8 - Aug 9 - Sep 10 - Oc…" at bounding box center [244, 142] width 36 height 11
select select "object:3144"
click at [226, 137] on select "1 - Jan 2 - Feb 3 - Mar 4 - Apr 5 - May 6 - Jun 7 - Jul 8 - Aug 9 - Sep 10 - Oc…" at bounding box center [244, 142] width 36 height 11
click at [304, 143] on select "1 2 3 4 5 6 7 8 9 10 11 12 13 14 15 16 17 18 19 20 21 22 23 24 25 26 27 28 29 3…" at bounding box center [289, 142] width 36 height 11
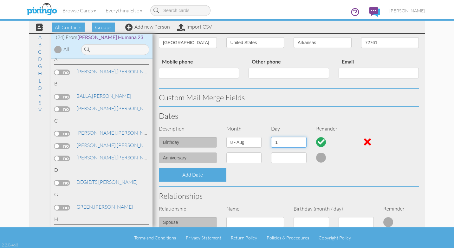
select select "number:3"
click at [271, 137] on select "1 2 3 4 5 6 7 8 9 10 11 12 13 14 15 16 17 18 19 20 21 22 23 24 25 26 27 28 29 3…" at bounding box center [289, 142] width 36 height 11
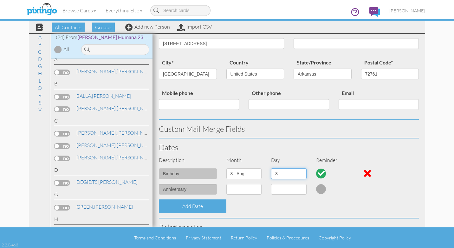
scroll to position [45, 0]
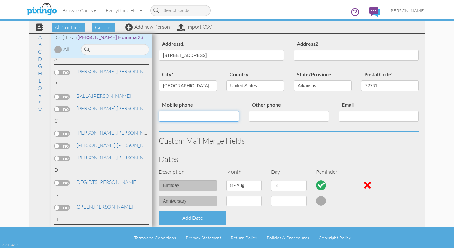
click at [177, 116] on input "Mobile phone" at bounding box center [199, 116] width 80 height 11
type input "4794270774"
click at [293, 102] on div "Other phone" at bounding box center [289, 114] width 90 height 26
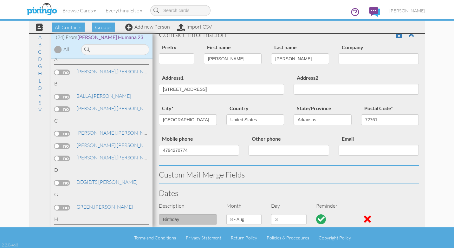
scroll to position [0, 0]
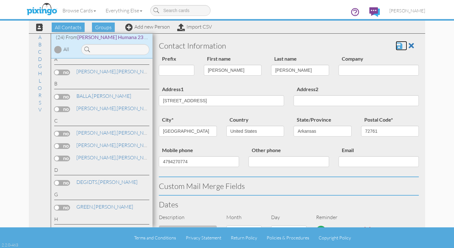
click at [400, 48] on span at bounding box center [399, 46] width 7 height 8
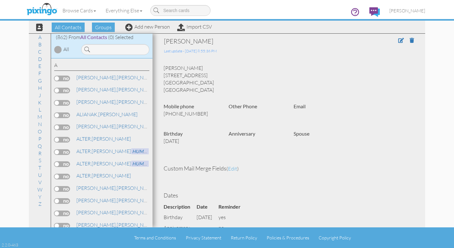
drag, startPoint x: 164, startPoint y: 75, endPoint x: 214, endPoint y: 77, distance: 49.5
click at [214, 77] on div "[PERSON_NAME] [STREET_ADDRESS] [GEOGRAPHIC_DATA], [GEOGRAPHIC_DATA] 72761 [GEOG…" at bounding box center [289, 78] width 260 height 29
copy div "[STREET_ADDRESS]"
click at [104, 28] on span "Groups" at bounding box center [103, 28] width 23 height 10
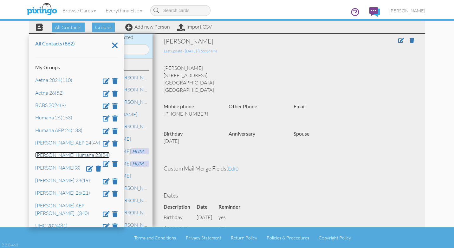
click at [55, 157] on link "[PERSON_NAME] Humana 23 (24)" at bounding box center [72, 155] width 75 height 6
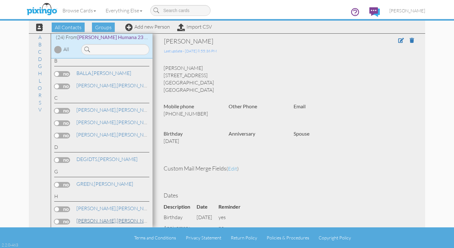
scroll to position [25, 0]
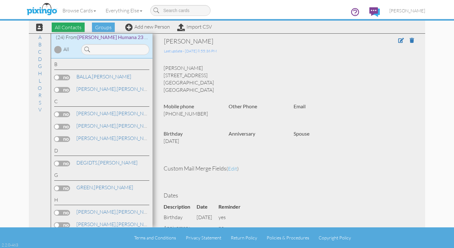
click at [65, 28] on span "All Contacts" at bounding box center [68, 28] width 33 height 10
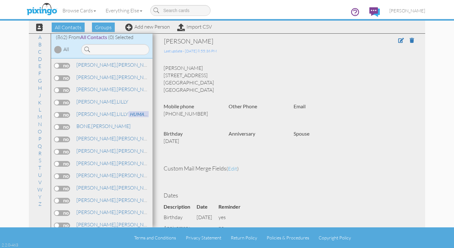
scroll to position [931, 0]
click at [39, 58] on link "D" at bounding box center [40, 59] width 10 height 8
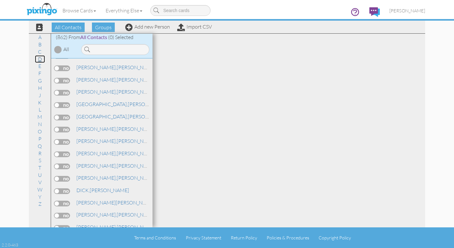
scroll to position [2721, 0]
click at [83, 198] on span "[PERSON_NAME]" at bounding box center [95, 201] width 39 height 6
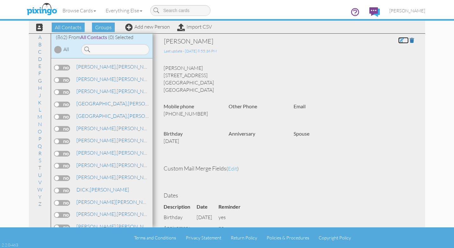
click at [402, 41] on span at bounding box center [401, 40] width 6 height 5
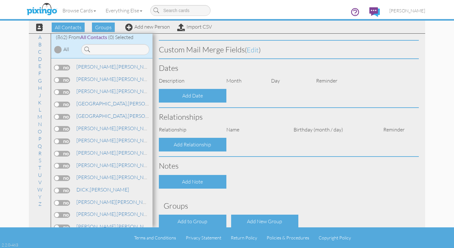
type input "[PERSON_NAME]"
type input "Dick Jr"
type input "[STREET_ADDRESS]"
type input "Siloam Springs"
type input "72761"
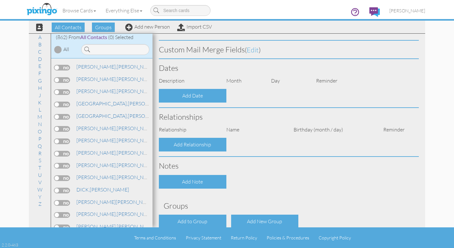
type input "4794270774"
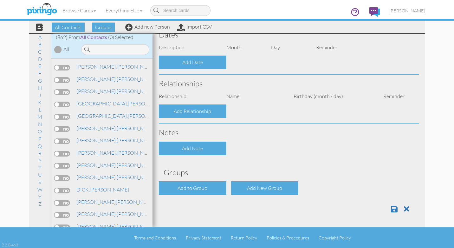
select select "object:5162"
select select "object:5407"
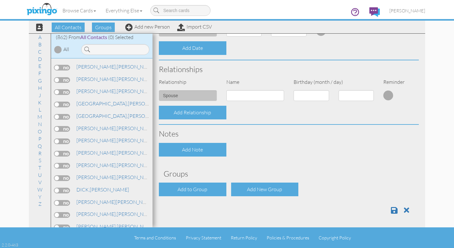
scroll to position [216, 0]
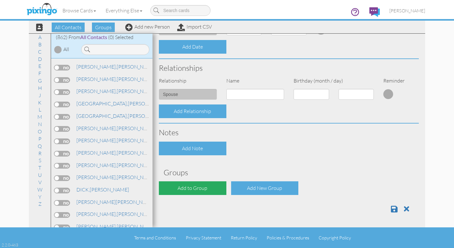
click at [189, 190] on div "Add to Group" at bounding box center [193, 188] width 68 height 14
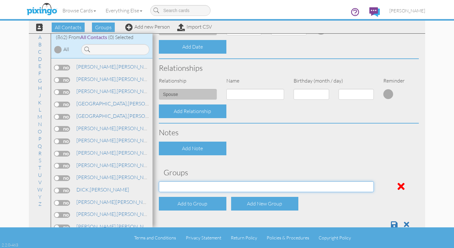
click at [204, 187] on select "Aetna 2024 Aetna 26 BCBS 2024 Humana 26 Humana AEP 24 [PERSON_NAME] AEP 24 [PER…" at bounding box center [266, 186] width 215 height 11
select select "object:5480"
click at [159, 181] on select "Aetna 2024 Aetna 26 BCBS 2024 Humana 26 Humana AEP 24 [PERSON_NAME] AEP 24 [PER…" at bounding box center [266, 186] width 215 height 11
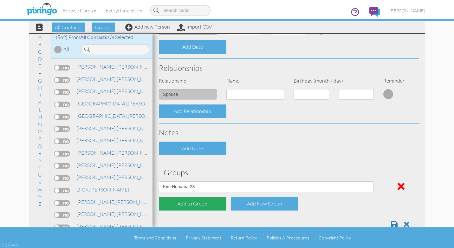
click at [183, 202] on div "Add to Group" at bounding box center [193, 204] width 68 height 14
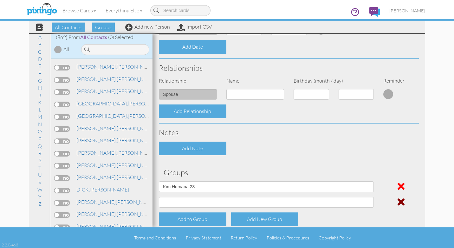
click at [399, 203] on span at bounding box center [401, 202] width 7 height 10
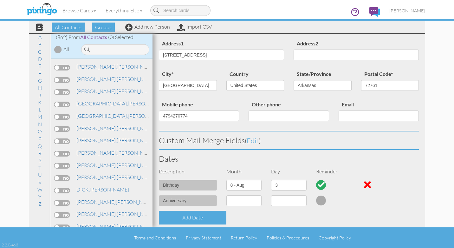
scroll to position [0, 0]
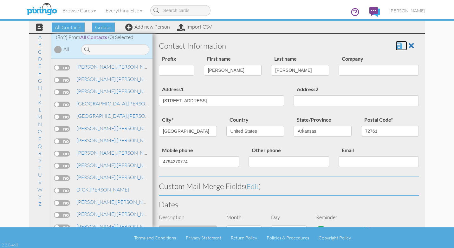
click at [399, 45] on span at bounding box center [399, 46] width 7 height 8
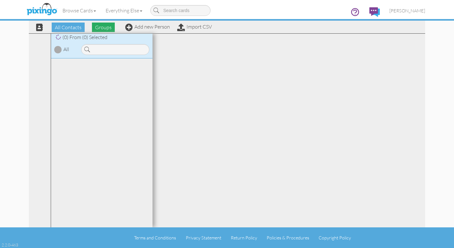
click at [103, 26] on span "Groups" at bounding box center [103, 28] width 23 height 10
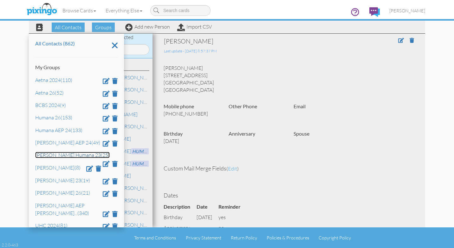
click at [54, 156] on link "Kim Humana 23 (25)" at bounding box center [72, 155] width 75 height 6
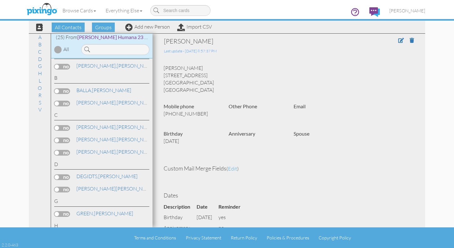
scroll to position [12, 0]
click at [141, 27] on link "Add new Person" at bounding box center [147, 26] width 45 height 6
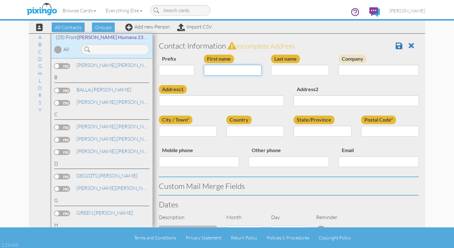
click at [214, 71] on input "First name" at bounding box center [233, 70] width 58 height 11
type input "[PERSON_NAME]"
click at [285, 68] on input "Last name" at bounding box center [300, 70] width 58 height 11
type input "Dick"
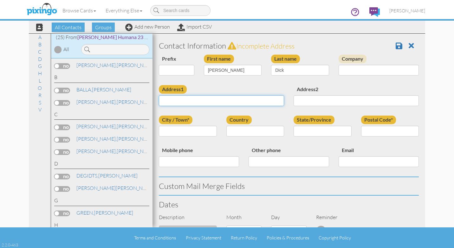
click at [178, 101] on input "Address1" at bounding box center [221, 100] width 125 height 11
paste input "[STREET_ADDRESS]"
type input "[STREET_ADDRESS]"
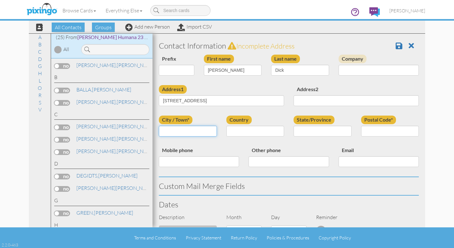
click at [180, 132] on input "City / Town*" at bounding box center [188, 131] width 58 height 11
type input "Siloam Springs"
click at [273, 130] on select "[GEOGRAPHIC_DATA] -------------- [GEOGRAPHIC_DATA] [GEOGRAPHIC_DATA] [GEOGRAPHI…" at bounding box center [255, 131] width 58 height 11
select select "object:3152"
click at [226, 126] on select "[GEOGRAPHIC_DATA] -------------- [GEOGRAPHIC_DATA] [GEOGRAPHIC_DATA] [GEOGRAPHI…" at bounding box center [255, 131] width 58 height 11
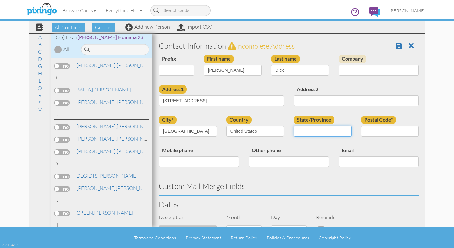
click at [306, 131] on select "AA (Military) AE (Military) [US_STATE] [US_STATE] [US_STATE] AP (Military) [US_…" at bounding box center [323, 131] width 58 height 11
select select "object:3404"
click at [294, 126] on select "AA (Military) AE (Military) [US_STATE] [US_STATE] [US_STATE] AP (Military) [US_…" at bounding box center [323, 131] width 58 height 11
click at [373, 131] on input "Postal Code*" at bounding box center [390, 131] width 58 height 11
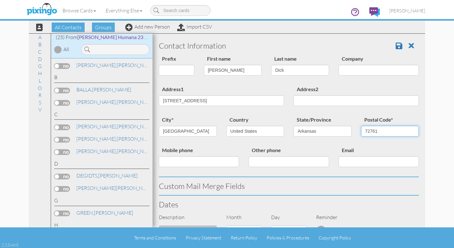
type input "72761"
click at [178, 161] on input "Mobile phone" at bounding box center [199, 161] width 80 height 11
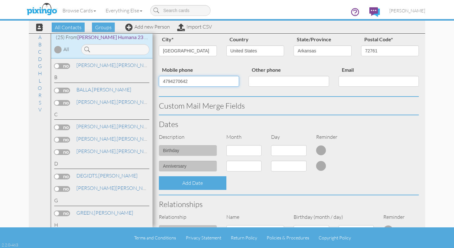
scroll to position [91, 0]
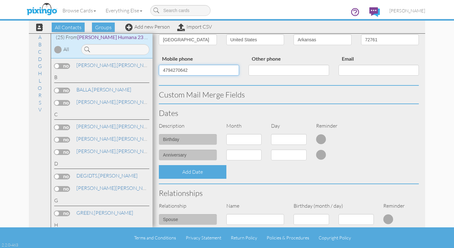
type input "4794270642"
click at [236, 137] on select "1 - [DATE] - [DATE] - [DATE] - [DATE] - [DATE] - [DATE] - [DATE] - [DATE] - [DA…" at bounding box center [244, 139] width 36 height 11
select select "object:3141"
click at [226, 134] on select "1 - [DATE] - [DATE] - [DATE] - [DATE] - [DATE] - [DATE] - [DATE] - [DATE] - [DA…" at bounding box center [244, 139] width 36 height 11
click at [303, 140] on select "1 2 3 4 5 6 7 8 9 10 11 12 13 14 15 16 17 18 19 20 21 22 23 24 25 26 27 28 29" at bounding box center [289, 139] width 36 height 11
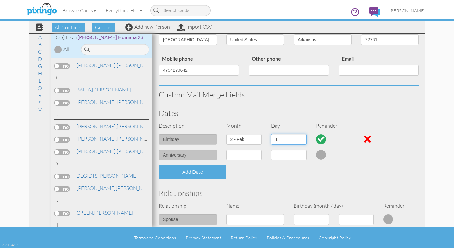
select select "number:6"
click at [271, 134] on select "1 2 3 4 5 6 7 8 9 10 11 12 13 14 15 16 17 18 19 20 21 22 23 24 25 26 27 28 29" at bounding box center [289, 139] width 36 height 11
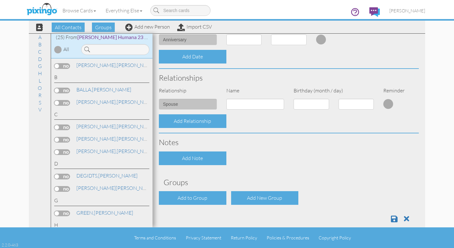
scroll to position [216, 0]
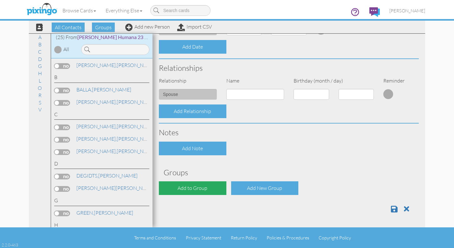
click at [198, 188] on div "Add to Group" at bounding box center [193, 188] width 68 height 14
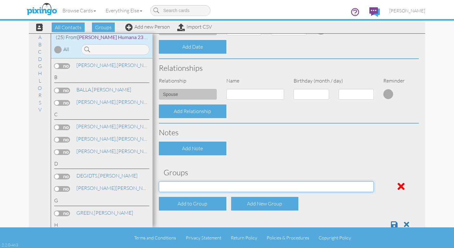
click at [371, 187] on select "Aetna 2024 Aetna 26 BCBS 2024 Humana 26 Humana AEP 24 [PERSON_NAME] AEP 24 [PER…" at bounding box center [266, 186] width 215 height 11
select select "object:3468"
click at [159, 181] on select "Aetna 2024 Aetna 26 BCBS 2024 Humana 26 Humana AEP 24 [PERSON_NAME] AEP 24 [PER…" at bounding box center [266, 186] width 215 height 11
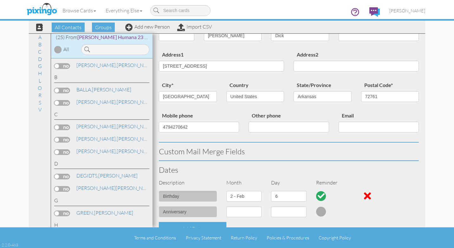
scroll to position [0, 0]
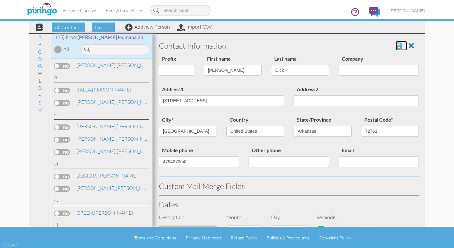
click at [398, 46] on span at bounding box center [399, 46] width 7 height 8
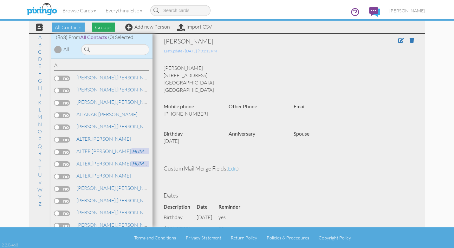
click at [102, 27] on span "Groups" at bounding box center [103, 28] width 23 height 10
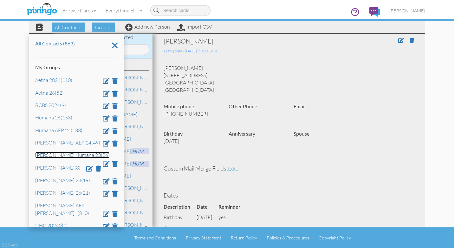
click at [52, 157] on link "[PERSON_NAME] Humana 23 (26)" at bounding box center [72, 155] width 75 height 6
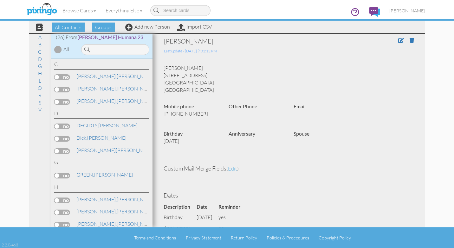
scroll to position [65, 0]
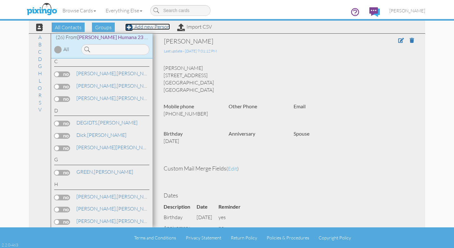
click at [141, 27] on link "Add new Person" at bounding box center [147, 26] width 45 height 6
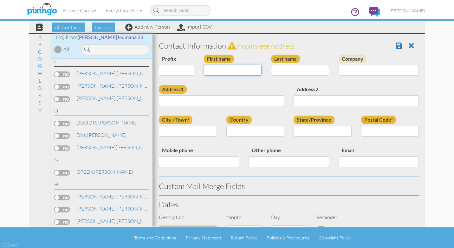
click at [217, 71] on input "First name" at bounding box center [233, 70] width 58 height 11
type input "johneea"
click at [289, 73] on input "Last name" at bounding box center [300, 70] width 58 height 11
type input "Falling"
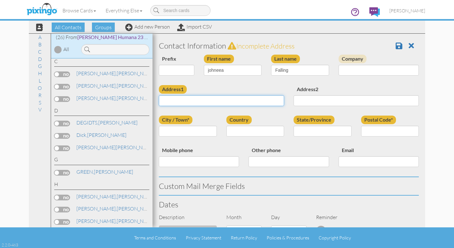
click at [185, 104] on input "Address1" at bounding box center [221, 100] width 125 height 11
click at [351, 107] on div "Address2" at bounding box center [356, 98] width 135 height 26
click at [172, 102] on input "Address1" at bounding box center [221, 100] width 125 height 11
type input "[STREET_ADDRESS]"
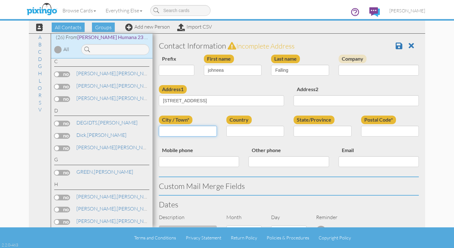
click at [174, 132] on input "City / Town*" at bounding box center [188, 131] width 58 height 11
type input "[US_STATE]"
click at [253, 132] on select "[GEOGRAPHIC_DATA] -------------- [GEOGRAPHIC_DATA] [GEOGRAPHIC_DATA] [GEOGRAPHI…" at bounding box center [255, 131] width 58 height 11
select select "object:3155"
click at [226, 126] on select "[GEOGRAPHIC_DATA] -------------- [GEOGRAPHIC_DATA] [GEOGRAPHIC_DATA] [GEOGRAPHI…" at bounding box center [255, 131] width 58 height 11
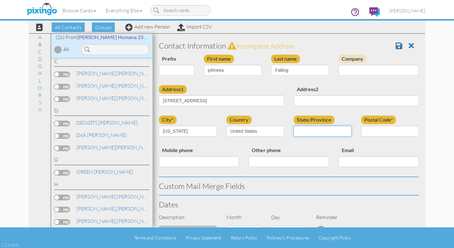
click at [318, 129] on select "AA (Military) AE (Military) [US_STATE] [US_STATE] [US_STATE] AP (Military) [US_…" at bounding box center [323, 131] width 58 height 11
select select "object:3444"
click at [294, 126] on select "AA (Military) AE (Military) [US_STATE] [US_STATE] [US_STATE] AP (Military) [US_…" at bounding box center [323, 131] width 58 height 11
click at [374, 132] on input "Postal Code*" at bounding box center [390, 131] width 58 height 11
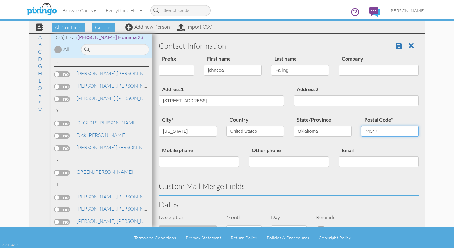
type input "74347"
click at [168, 163] on input "Mobile phone" at bounding box center [199, 161] width 80 height 11
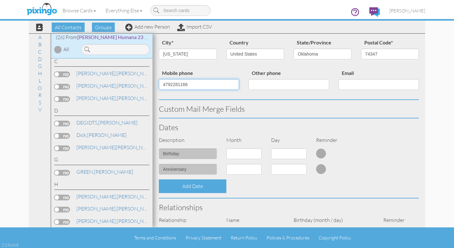
scroll to position [81, 0]
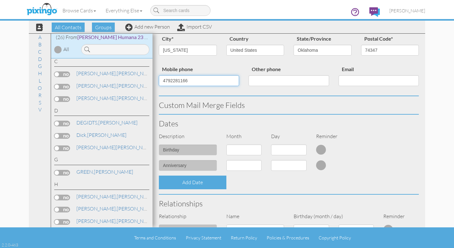
type input "4792281166"
click at [252, 150] on select "1 - [DATE] - [DATE] - [DATE] - [DATE] - [DATE] - [DATE] - [DATE] - [DATE] - [DA…" at bounding box center [244, 149] width 36 height 11
select select "object:3148"
click at [226, 144] on select "1 - [DATE] - [DATE] - [DATE] - [DATE] - [DATE] - [DATE] - [DATE] - [DATE] - [DA…" at bounding box center [244, 149] width 36 height 11
click at [302, 149] on select "1 2 3 4 5 6 7 8 9 10 11 12 13 14 15 16 17 18 19 20 21 22 23 24 25 26 27 28 29 30" at bounding box center [289, 149] width 36 height 11
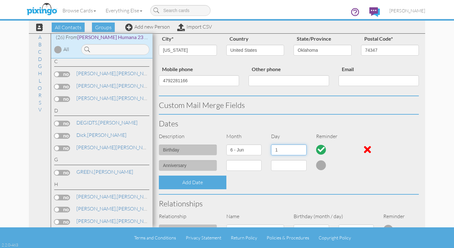
select select "number:22"
click at [271, 144] on select "1 2 3 4 5 6 7 8 9 10 11 12 13 14 15 16 17 18 19 20 21 22 23 24 25 26 27 28 29 30" at bounding box center [289, 149] width 36 height 11
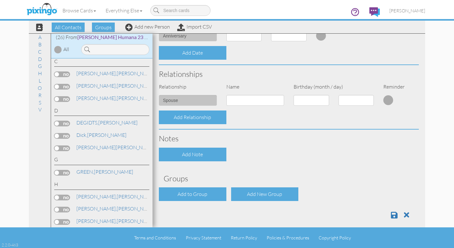
scroll to position [216, 0]
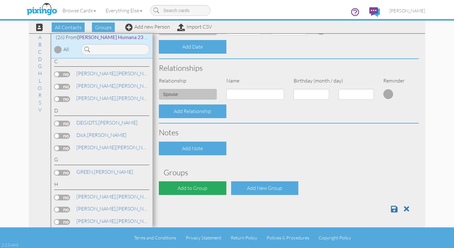
click at [191, 191] on div "Add to Group" at bounding box center [193, 188] width 68 height 14
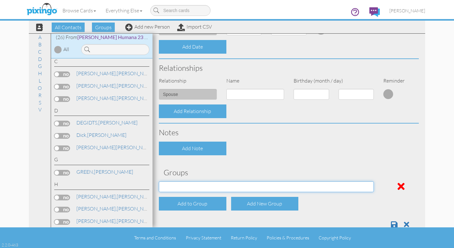
click at [191, 185] on select "Aetna 2024 Aetna 26 BCBS 2024 Humana 26 Humana AEP 24 [PERSON_NAME] AEP 24 [PER…" at bounding box center [266, 186] width 215 height 11
select select "object:3471"
click at [159, 181] on select "Aetna 2024 Aetna 26 BCBS 2024 Humana 26 Humana AEP 24 [PERSON_NAME] AEP 24 [PER…" at bounding box center [266, 186] width 215 height 11
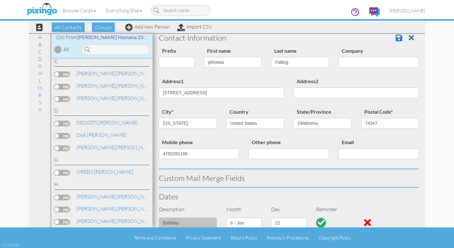
scroll to position [0, 0]
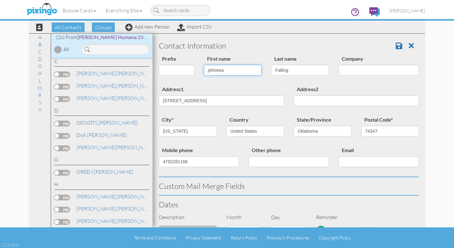
click at [209, 71] on input "johneea" at bounding box center [233, 70] width 58 height 11
type input "Johneea"
click at [399, 47] on span at bounding box center [399, 46] width 7 height 8
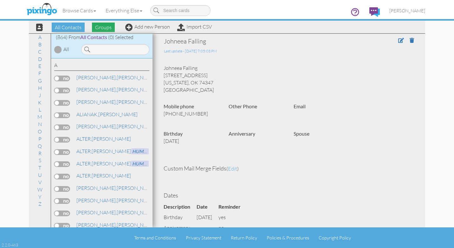
click at [102, 27] on span "Groups" at bounding box center [103, 28] width 23 height 10
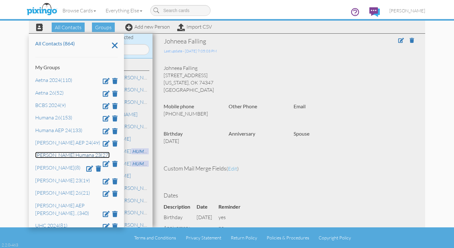
click at [53, 156] on link "Kim Humana 23 (27)" at bounding box center [72, 155] width 75 height 6
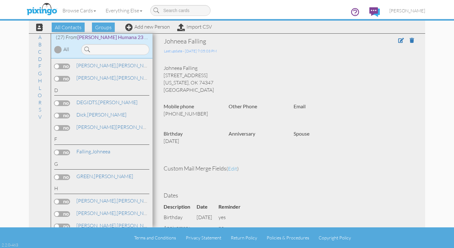
scroll to position [86, 0]
click at [147, 27] on link "Add new Person" at bounding box center [147, 26] width 45 height 6
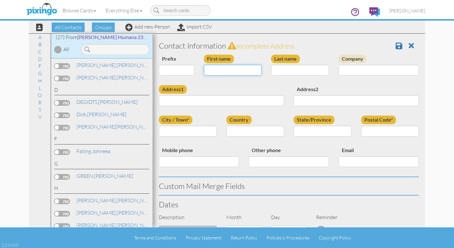
click at [221, 72] on input "First name" at bounding box center [233, 70] width 58 height 11
type input "[PERSON_NAME]"
click at [284, 68] on input "Last name" at bounding box center [300, 70] width 58 height 11
type input "Falling"
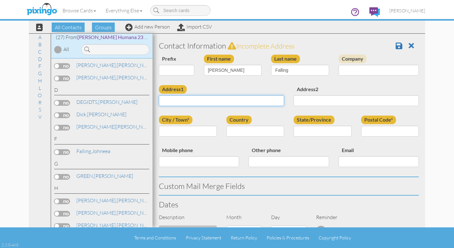
click at [176, 100] on input "Address1" at bounding box center [221, 100] width 125 height 11
type input "92 Ponderosa Trl"
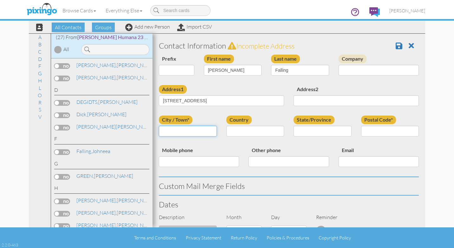
click at [175, 131] on input "City / Town*" at bounding box center [188, 131] width 58 height 11
type input "[US_STATE]"
click at [264, 129] on select "[GEOGRAPHIC_DATA] -------------- [GEOGRAPHIC_DATA] [GEOGRAPHIC_DATA] [GEOGRAPHI…" at bounding box center [255, 131] width 58 height 11
select select "object:3158"
click at [226, 126] on select "[GEOGRAPHIC_DATA] -------------- [GEOGRAPHIC_DATA] [GEOGRAPHIC_DATA] [GEOGRAPHI…" at bounding box center [255, 131] width 58 height 11
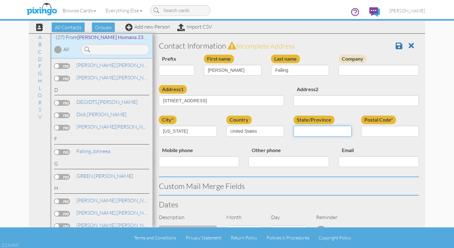
click at [330, 131] on select "AA (Military) AE (Military) [US_STATE] [US_STATE] [US_STATE] AP (Military) [US_…" at bounding box center [323, 131] width 58 height 11
select select "object:3447"
click at [294, 126] on select "AA (Military) AE (Military) Alabama Alaska American Samoa AP (Military) Arizona…" at bounding box center [323, 131] width 58 height 11
click at [385, 134] on input "Postal Code*" at bounding box center [390, 131] width 58 height 11
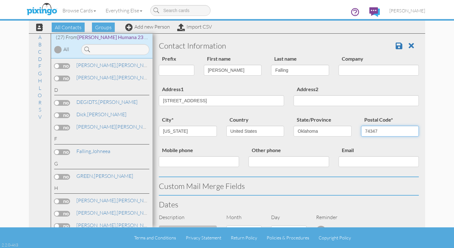
type input "74347"
click at [181, 163] on input "Mobile phone" at bounding box center [199, 161] width 80 height 11
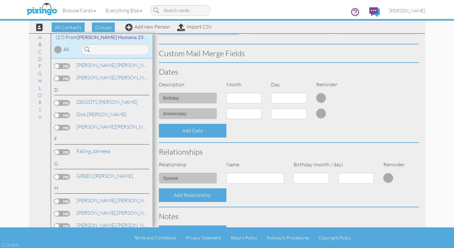
scroll to position [156, 0]
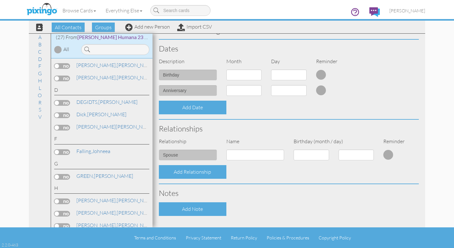
type input "9185061680"
click at [256, 75] on select "1 - Jan 2 - Feb 3 - Mar 4 - Apr 5 - May 6 - Jun 7 - Jul 8 - Aug 9 - Sep 10 - Oc…" at bounding box center [244, 74] width 36 height 11
select select "object:3154"
click at [226, 69] on select "1 - Jan 2 - Feb 3 - Mar 4 - Apr 5 - May 6 - Jun 7 - Jul 8 - Aug 9 - Sep 10 - Oc…" at bounding box center [244, 74] width 36 height 11
click at [304, 75] on select "1 2 3 4 5 6 7 8 9 10 11 12 13 14 15 16 17 18 19 20 21 22 23 24 25 26 27 28 29 30" at bounding box center [289, 74] width 36 height 11
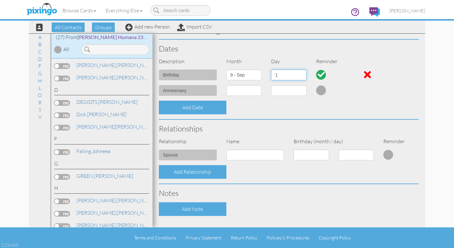
select select "number:19"
click at [271, 69] on select "1 2 3 4 5 6 7 8 9 10 11 12 13 14 15 16 17 18 19 20 21 22 23 24 25 26 27 28 29 30" at bounding box center [289, 74] width 36 height 11
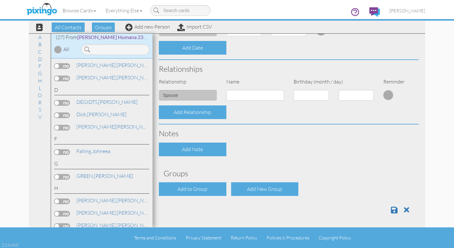
scroll to position [216, 0]
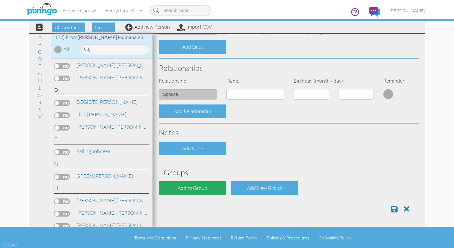
click at [199, 190] on div "Add to Group" at bounding box center [193, 188] width 68 height 14
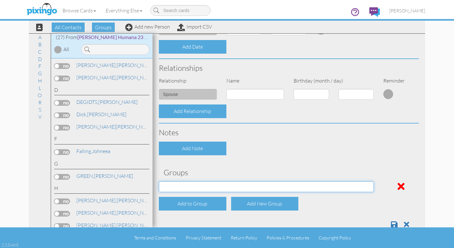
click at [200, 186] on select "Aetna 2024 Aetna 26 BCBS 2024 Humana 26 Humana AEP 24 KIM AEP 24 Kim Humana 23 …" at bounding box center [266, 186] width 215 height 11
select select "object:3474"
click at [159, 181] on select "Aetna 2024 Aetna 26 BCBS 2024 Humana 26 Humana AEP 24 KIM AEP 24 Kim Humana 23 …" at bounding box center [266, 186] width 215 height 11
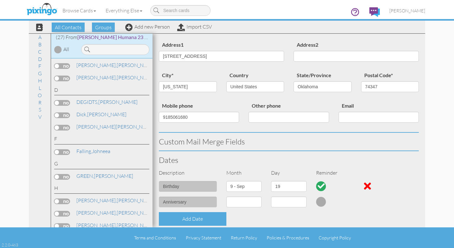
scroll to position [0, 0]
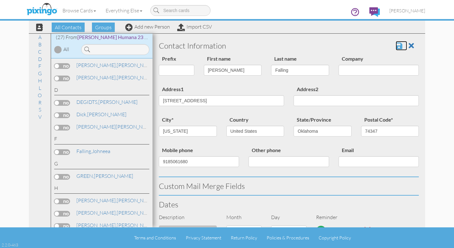
click at [399, 45] on span at bounding box center [399, 46] width 7 height 8
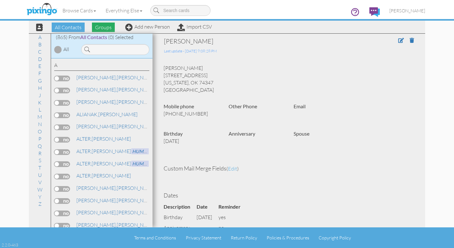
click at [101, 25] on span "Groups" at bounding box center [103, 28] width 23 height 10
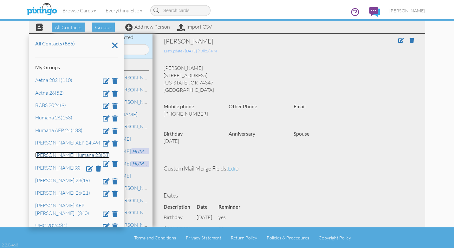
click at [50, 157] on link "[PERSON_NAME] Humana 23 (28)" at bounding box center [72, 155] width 75 height 6
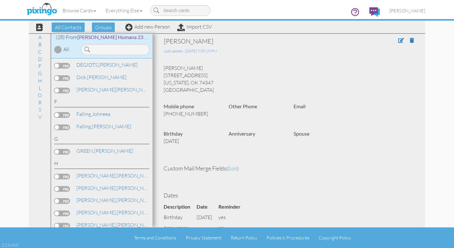
scroll to position [124, 0]
click at [94, 148] on span "GREEN," at bounding box center [84, 150] width 17 height 6
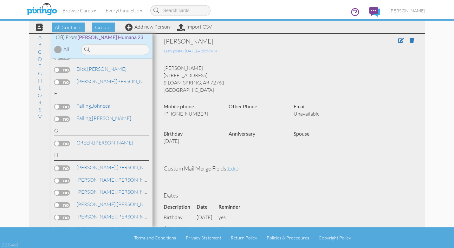
scroll to position [141, 0]
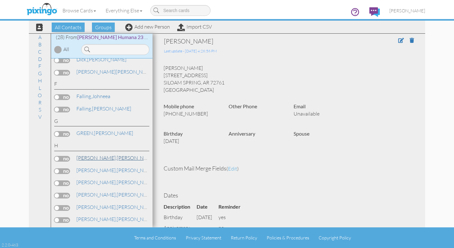
click at [99, 157] on span "[PERSON_NAME]," at bounding box center [96, 157] width 40 height 6
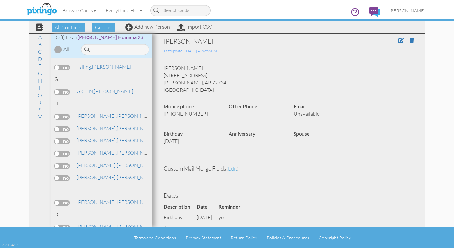
scroll to position [187, 0]
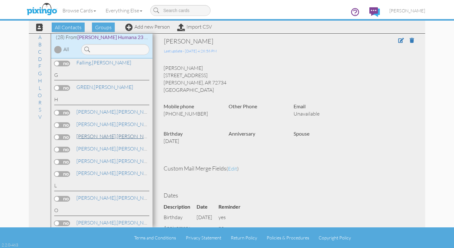
click at [93, 134] on link "[PERSON_NAME]" at bounding box center [116, 136] width 81 height 8
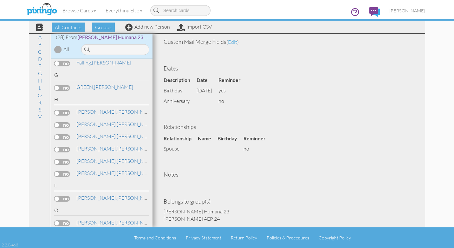
scroll to position [208, 0]
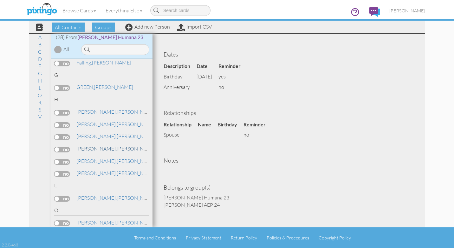
click at [93, 145] on link "[PERSON_NAME]" at bounding box center [116, 149] width 81 height 8
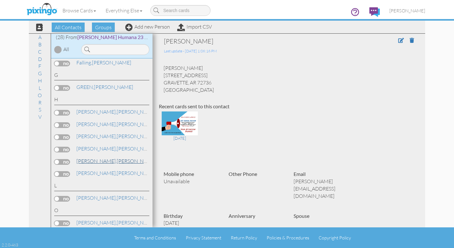
click at [93, 158] on span "[PERSON_NAME]," at bounding box center [96, 161] width 40 height 6
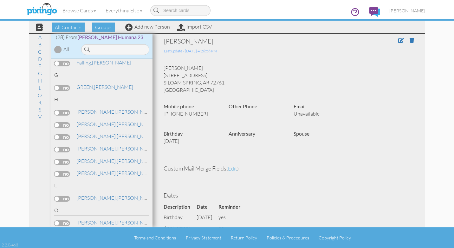
click at [97, 175] on div "HUNT, SUSAN" at bounding box center [101, 173] width 95 height 9
click at [97, 170] on link "HUNT, SUSAN" at bounding box center [116, 173] width 81 height 8
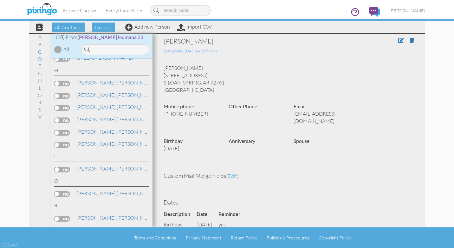
scroll to position [216, 0]
click at [147, 28] on link "Add new Person" at bounding box center [147, 26] width 45 height 6
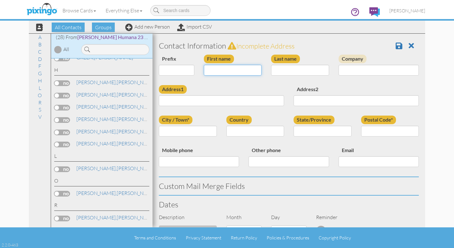
click at [214, 70] on input "First name" at bounding box center [233, 70] width 58 height 11
type input "Don"
click at [283, 70] on input "Last name" at bounding box center [300, 70] width 58 height 11
type input "[PERSON_NAME]"
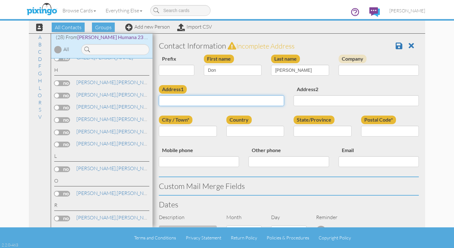
click at [174, 101] on input "Address1" at bounding box center [221, 100] width 125 height 11
type input "57281 S 720 Rd"
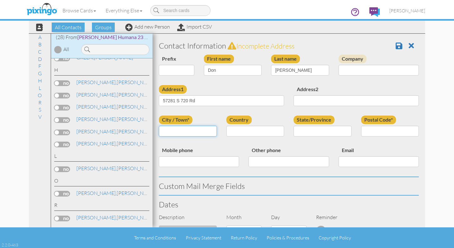
click at [176, 133] on input "City / Town*" at bounding box center [188, 131] width 58 height 11
type input "ColCord"
click at [278, 130] on select "[GEOGRAPHIC_DATA] -------------- [GEOGRAPHIC_DATA] [GEOGRAPHIC_DATA] [GEOGRAPHI…" at bounding box center [255, 131] width 58 height 11
select select "object:3271"
click at [226, 126] on select "[GEOGRAPHIC_DATA] -------------- [GEOGRAPHIC_DATA] [GEOGRAPHIC_DATA] [GEOGRAPHI…" at bounding box center [255, 131] width 58 height 11
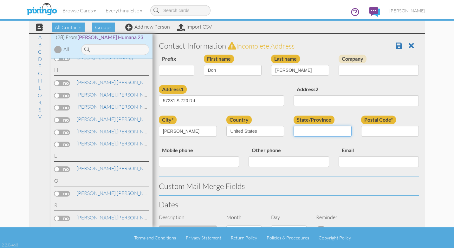
click at [343, 132] on select "AA (Military) AE (Military) [US_STATE] [US_STATE] [US_STATE] AP (Military) [US_…" at bounding box center [323, 131] width 58 height 11
select select "object:3560"
click at [294, 126] on select "AA (Military) AE (Military) [US_STATE] [US_STATE] [US_STATE] AP (Military) [US_…" at bounding box center [323, 131] width 58 height 11
click at [403, 130] on input "Postal Code*" at bounding box center [390, 131] width 58 height 11
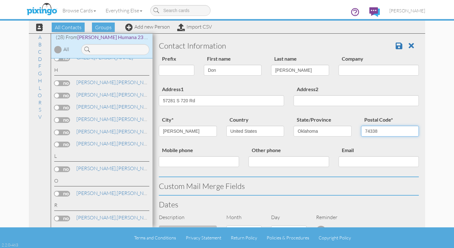
type input "74338"
click at [171, 162] on input "Mobile phone" at bounding box center [199, 161] width 80 height 11
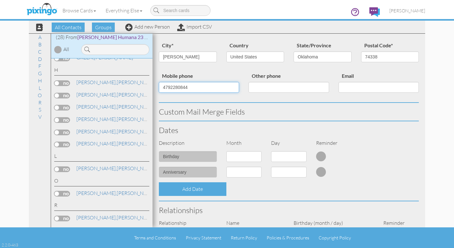
scroll to position [80, 0]
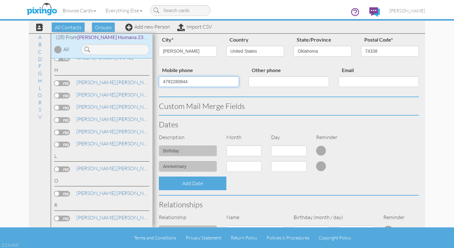
type input "4792280844"
click at [256, 152] on select "1 - [DATE] - [DATE] - [DATE] - [DATE] - [DATE] - [DATE] - [DATE] - [DATE] - [DA…" at bounding box center [244, 150] width 36 height 11
select select "object:3259"
click at [226, 145] on select "1 - [DATE] - [DATE] - [DATE] - [DATE] - [DATE] - [DATE] - [DATE] - [DATE] - [DA…" at bounding box center [244, 150] width 36 height 11
click at [303, 151] on select "1 2 3 4 5 6 7 8 9 10 11 12 13 14 15 16 17 18 19 20 21 22 23 24 25 26 27 28 29 3…" at bounding box center [289, 150] width 36 height 11
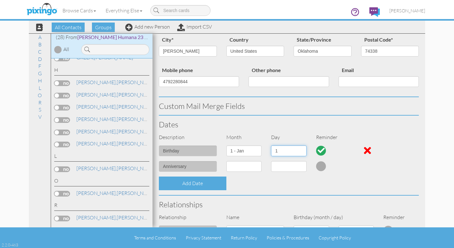
select select "number:16"
click at [271, 145] on select "1 2 3 4 5 6 7 8 9 10 11 12 13 14 15 16 17 18 19 20 21 22 23 24 25 26 27 28 29 3…" at bounding box center [289, 150] width 36 height 11
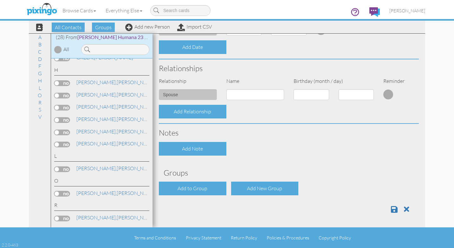
scroll to position [216, 0]
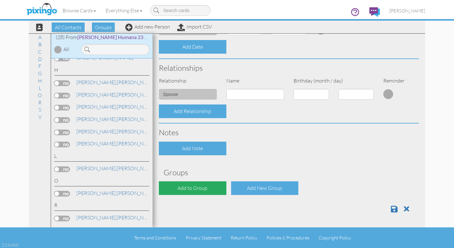
click at [197, 186] on div "Add to Group" at bounding box center [193, 188] width 68 height 14
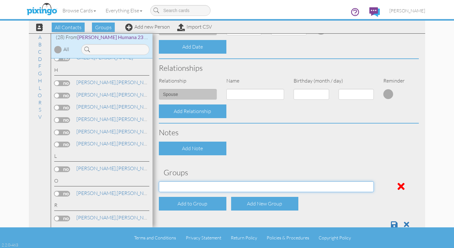
click at [199, 183] on select "Aetna 2024 Aetna 26 BCBS 2024 Humana 26 Humana AEP 24 [PERSON_NAME] AEP 24 [PER…" at bounding box center [266, 186] width 215 height 11
select select "object:3587"
click at [159, 181] on select "Aetna 2024 Aetna 26 BCBS 2024 Humana 26 Humana AEP 24 [PERSON_NAME] AEP 24 [PER…" at bounding box center [266, 186] width 215 height 11
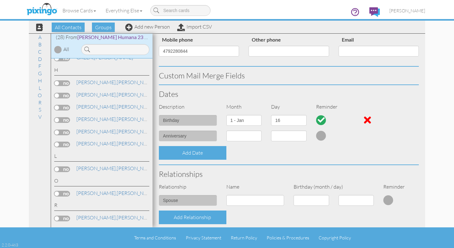
scroll to position [0, 0]
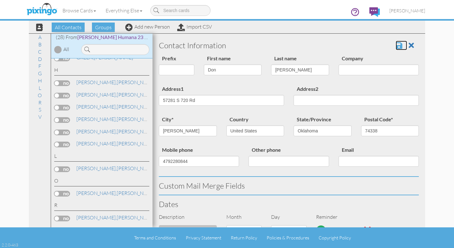
click at [398, 46] on span at bounding box center [399, 46] width 7 height 8
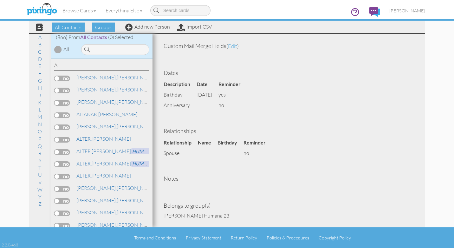
scroll to position [133, 0]
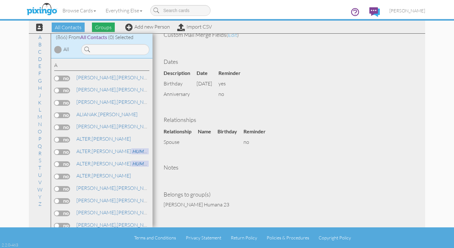
click at [104, 27] on span "Groups" at bounding box center [103, 28] width 23 height 10
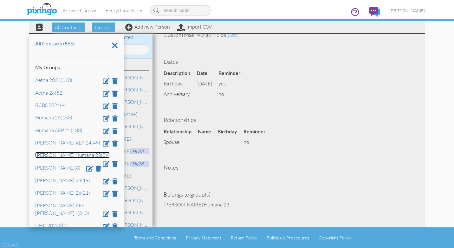
click at [51, 157] on link "[PERSON_NAME] Humana 23 (29)" at bounding box center [72, 155] width 75 height 6
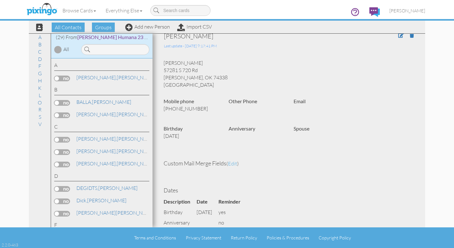
scroll to position [0, 0]
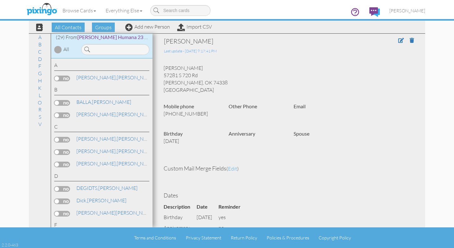
drag, startPoint x: 164, startPoint y: 75, endPoint x: 202, endPoint y: 75, distance: 38.4
click at [202, 75] on div "[PERSON_NAME] [STREET_ADDRESS] ColCord, OK 74338 [GEOGRAPHIC_DATA]" at bounding box center [289, 78] width 260 height 29
copy div "57281 S 720 Rd"
click at [147, 28] on link "Add new Person" at bounding box center [147, 26] width 45 height 6
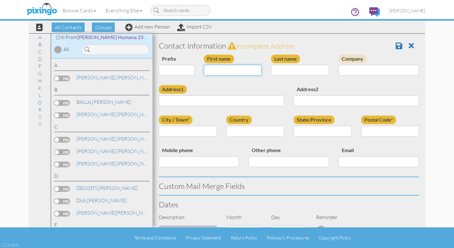
click at [215, 68] on input "First name" at bounding box center [233, 70] width 58 height 11
type input "[PERSON_NAME]"
click at [283, 70] on input "Last name" at bounding box center [300, 70] width 58 height 11
type input "[PERSON_NAME]"
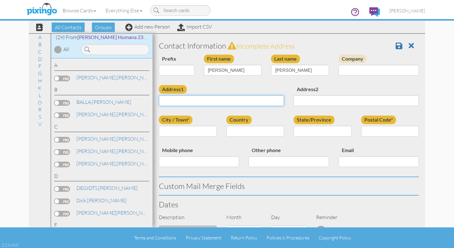
click at [172, 101] on input "Address1" at bounding box center [221, 100] width 125 height 11
paste input "57281 S 720 Rd"
click at [200, 101] on input "57281 S 720 Rd" at bounding box center [221, 100] width 125 height 11
drag, startPoint x: 200, startPoint y: 101, endPoint x: 160, endPoint y: 98, distance: 40.0
click at [160, 98] on input "57281 S 720 Rd" at bounding box center [221, 100] width 125 height 11
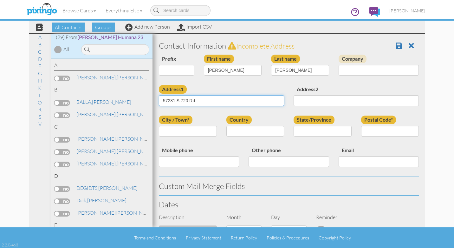
click at [197, 98] on input "57281 S 720 Rd" at bounding box center [221, 100] width 125 height 11
type input "57281 S 620 Rd"
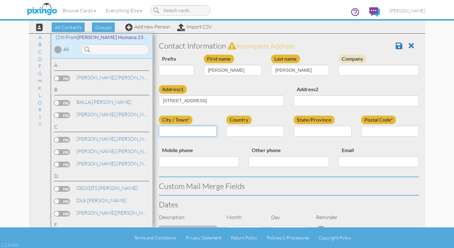
click at [178, 130] on input "City / Town*" at bounding box center [188, 131] width 58 height 11
type input "Colcord"
click at [282, 131] on select "United States -------------- Afghanistan Albania Algeria American Samoa Andorra…" at bounding box center [255, 131] width 58 height 11
select select "object:3166"
click at [226, 126] on select "United States -------------- Afghanistan Albania Algeria American Samoa Andorra…" at bounding box center [255, 131] width 58 height 11
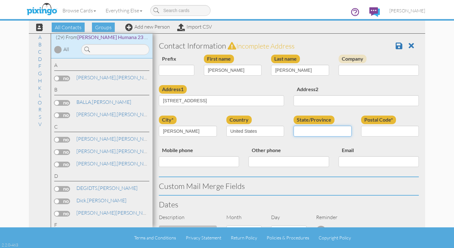
click at [324, 130] on select "AA (Military) AE (Military) Alabama Alaska American Samoa AP (Military) Arizona…" at bounding box center [323, 131] width 58 height 11
select select "object:3455"
click at [294, 126] on select "AA (Military) AE (Military) Alabama Alaska American Samoa AP (Military) Arizona…" at bounding box center [323, 131] width 58 height 11
click at [379, 135] on input "Postal Code*" at bounding box center [390, 131] width 58 height 11
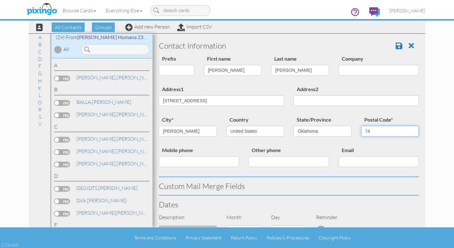
type input "74338"
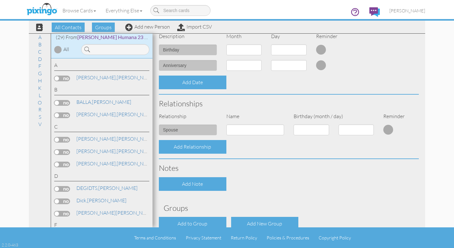
scroll to position [216, 0]
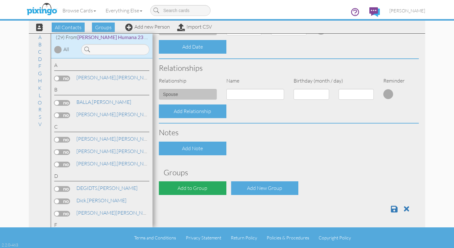
click at [189, 186] on div "Add to Group" at bounding box center [193, 188] width 68 height 14
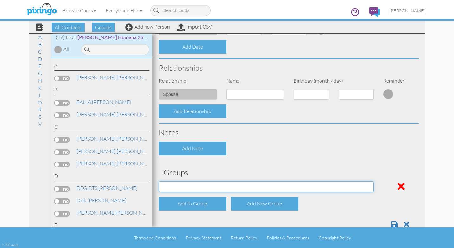
click at [237, 187] on select "Aetna 2024 Aetna 26 BCBS 2024 Humana 26 Humana AEP 24 [PERSON_NAME] AEP 24 [PER…" at bounding box center [266, 186] width 215 height 11
select select "object:3480"
click at [159, 181] on select "Aetna 2024 Aetna 26 BCBS 2024 Humana 26 Humana AEP 24 [PERSON_NAME] AEP 24 [PER…" at bounding box center [266, 186] width 215 height 11
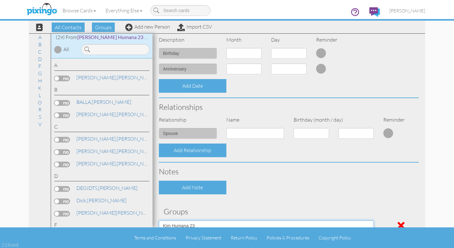
scroll to position [163, 0]
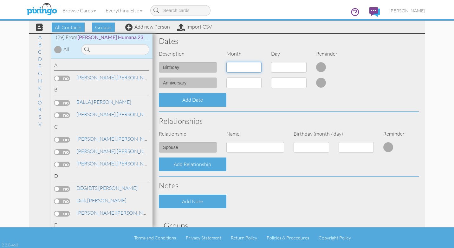
click at [245, 66] on select "1 - Jan 2 - Feb 3 - Mar 4 - Apr 5 - May 6 - Jun 7 - Jul 8 - Aug 9 - Sep 10 - Oc…" at bounding box center [244, 67] width 36 height 11
select select "object:3161"
click at [226, 62] on select "1 - Jan 2 - Feb 3 - Mar 4 - Apr 5 - May 6 - Jun 7 - Jul 8 - Aug 9 - Sep 10 - Oc…" at bounding box center [244, 67] width 36 height 11
click at [304, 65] on select "1 2 3 4 5 6 7 8 9 10 11 12 13 14 15 16 17 18 19 20 21 22 23 24 25 26 27 28 29 3…" at bounding box center [289, 67] width 36 height 11
select select "number:6"
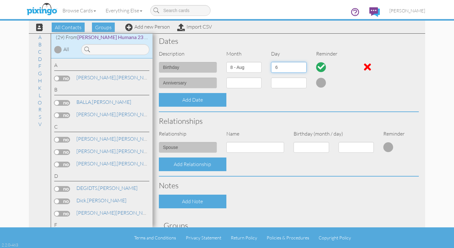
click at [271, 62] on select "1 2 3 4 5 6 7 8 9 10 11 12 13 14 15 16 17 18 19 20 21 22 23 24 25 26 27 28 29 3…" at bounding box center [289, 67] width 36 height 11
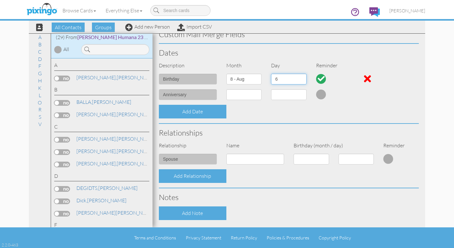
scroll to position [0, 0]
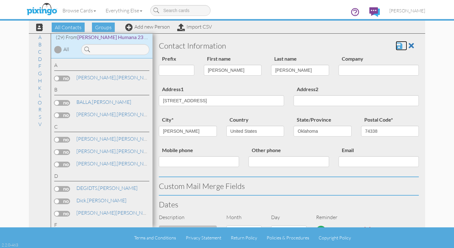
click at [399, 44] on span at bounding box center [399, 46] width 7 height 8
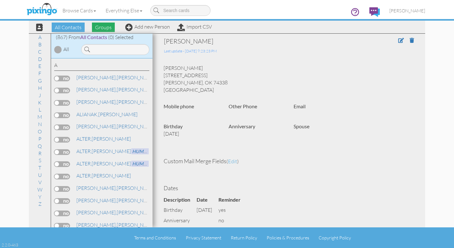
click at [104, 28] on span "Groups" at bounding box center [103, 28] width 23 height 10
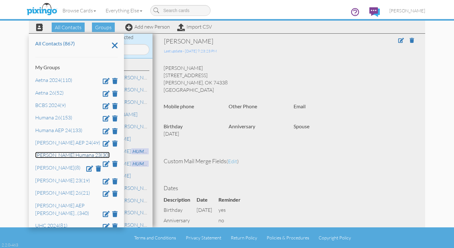
click at [56, 158] on link "Kim Humana 23 (30)" at bounding box center [72, 155] width 75 height 6
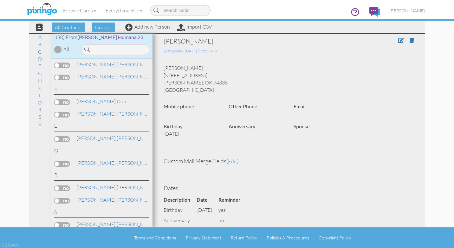
scroll to position [291, 0]
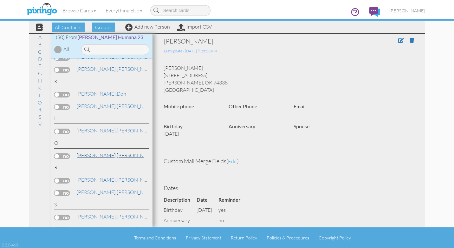
click at [96, 154] on span "[PERSON_NAME]," at bounding box center [96, 155] width 40 height 6
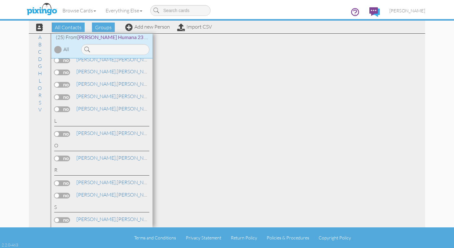
scroll to position [205, 0]
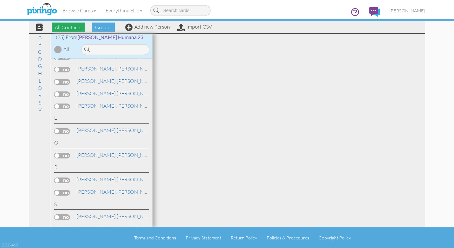
click at [68, 28] on span "All Contacts" at bounding box center [68, 28] width 33 height 10
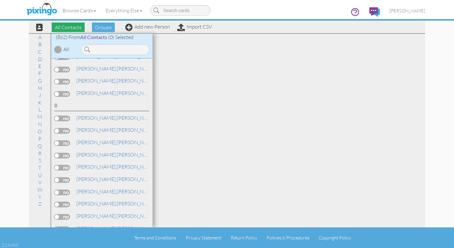
scroll to position [4323, 0]
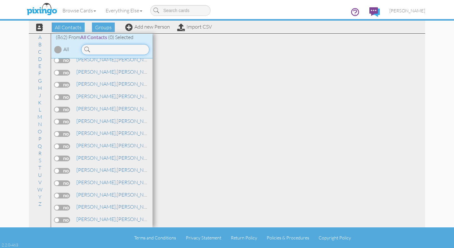
click at [104, 49] on input at bounding box center [115, 49] width 68 height 11
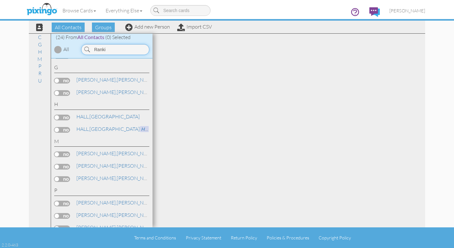
scroll to position [0, 0]
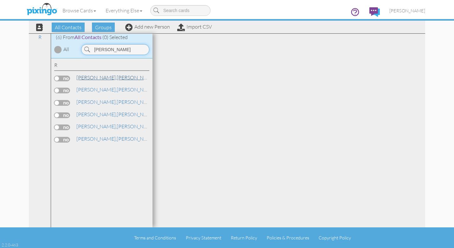
type input "[PERSON_NAME]"
click at [88, 79] on span "[PERSON_NAME]," at bounding box center [96, 77] width 40 height 6
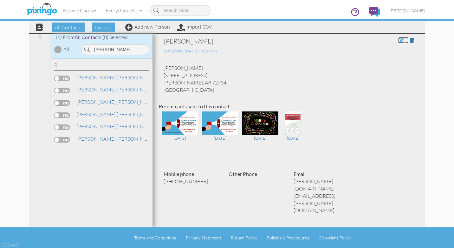
click at [400, 41] on span at bounding box center [401, 40] width 6 height 5
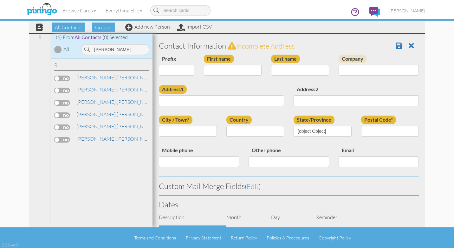
type input "[PERSON_NAME]"
type input "[STREET_ADDRESS]"
type input "[PERSON_NAME]"
type input "72734"
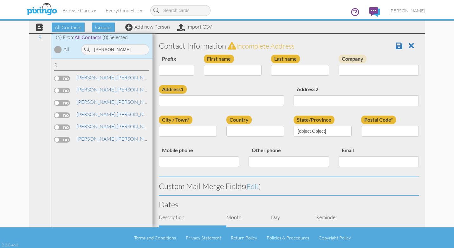
type input "4797903435"
type input "[PERSON_NAME][DOMAIN_NAME][EMAIL_ADDRESS][PERSON_NAME][DOMAIN_NAME]"
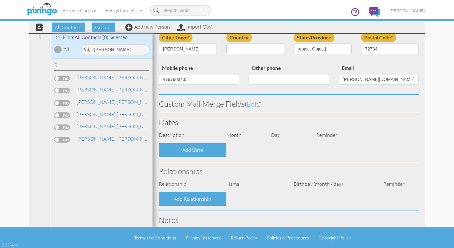
select select "object:29377"
select select "object:29622"
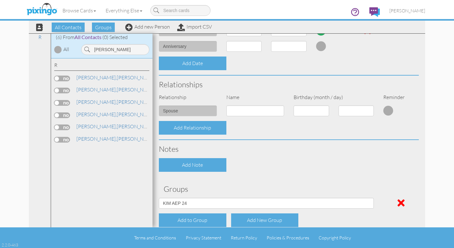
scroll to position [232, 0]
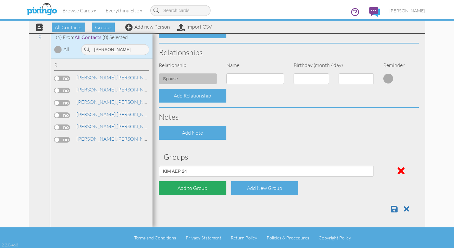
click at [193, 189] on div "Add to Group" at bounding box center [193, 188] width 68 height 14
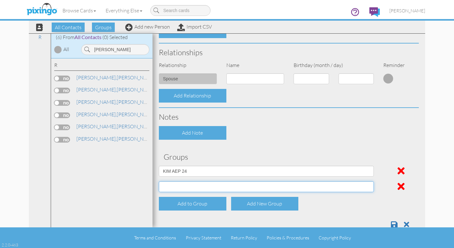
click at [258, 185] on select "Aetna 2024 Aetna 26 BCBS 2024 Humana 26 Humana AEP 24 [PERSON_NAME] AEP 24 [PER…" at bounding box center [266, 186] width 215 height 11
select select "object:29368"
click at [159, 181] on select "Aetna 2024 Aetna 26 BCBS 2024 Humana 26 Humana AEP 24 [PERSON_NAME] AEP 24 [PER…" at bounding box center [266, 186] width 215 height 11
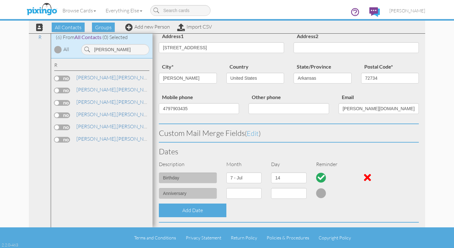
scroll to position [0, 0]
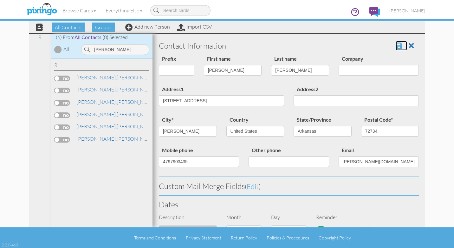
click at [399, 48] on span at bounding box center [399, 46] width 7 height 8
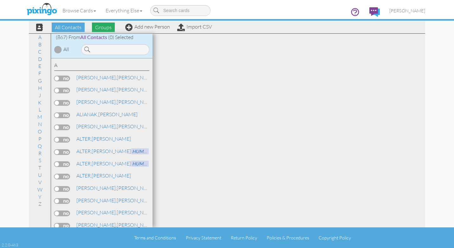
click at [103, 28] on span "Groups" at bounding box center [103, 28] width 23 height 10
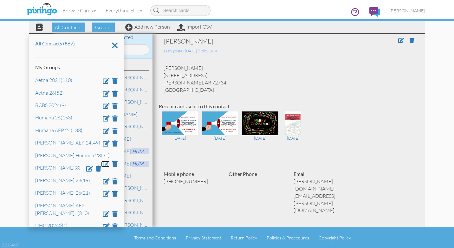
click at [106, 160] on span at bounding box center [106, 163] width 7 height 6
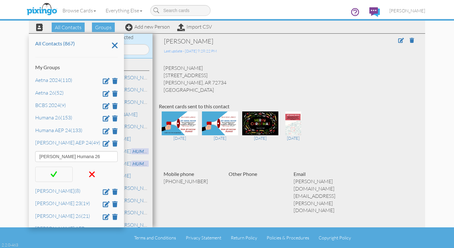
type input "[PERSON_NAME] Humana 26"
click at [54, 175] on span at bounding box center [54, 174] width 6 height 10
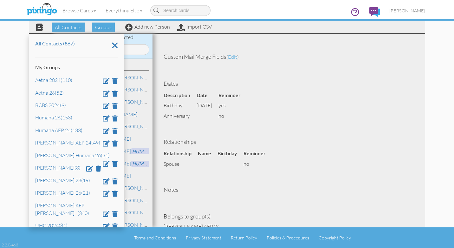
scroll to position [208, 0]
click at [51, 157] on link "Kim Humana 26 (31)" at bounding box center [72, 155] width 75 height 6
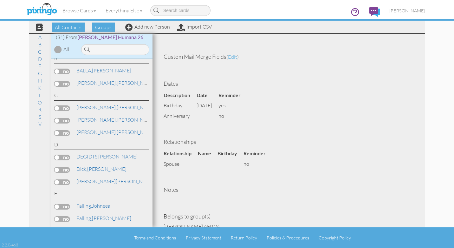
scroll to position [55, 0]
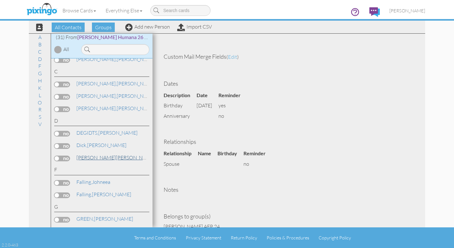
click at [89, 157] on span "[PERSON_NAME]" at bounding box center [95, 157] width 39 height 6
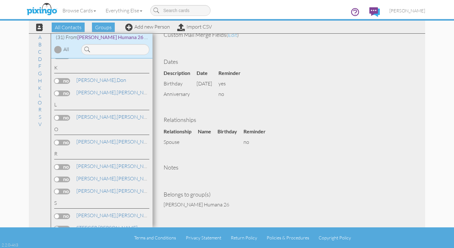
scroll to position [288, 0]
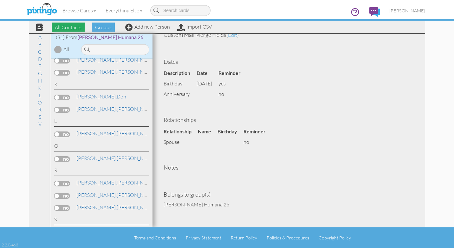
click at [67, 26] on span "All Contacts" at bounding box center [68, 28] width 33 height 10
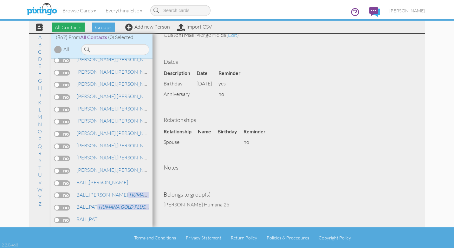
scroll to position [4430, 0]
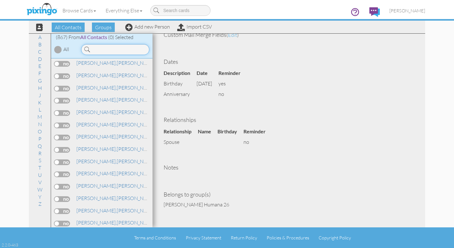
click at [103, 53] on input at bounding box center [115, 49] width 68 height 11
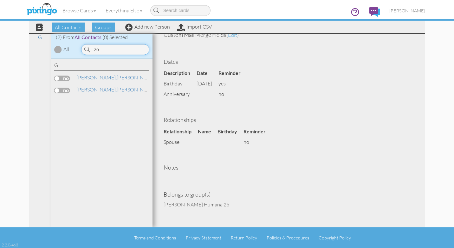
scroll to position [0, 0]
type input "z"
type input "morris"
click at [86, 78] on span "[PERSON_NAME]," at bounding box center [96, 77] width 40 height 6
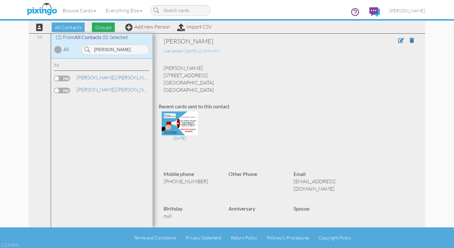
click at [99, 27] on span "Groups" at bounding box center [103, 28] width 23 height 10
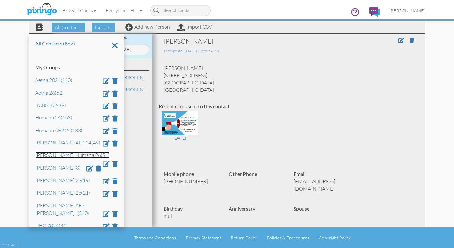
click at [51, 158] on link "Kim Humana 26 (31)" at bounding box center [72, 155] width 75 height 6
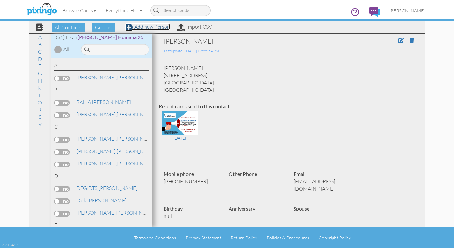
click at [141, 25] on link "Add new Person" at bounding box center [147, 26] width 45 height 6
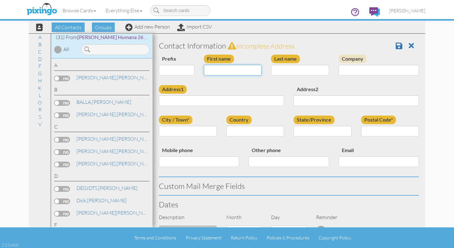
click at [214, 73] on input "First name" at bounding box center [233, 70] width 58 height 11
type input "[PERSON_NAME]"
click at [285, 70] on input "Last name" at bounding box center [300, 70] width 58 height 11
type input "Morris"
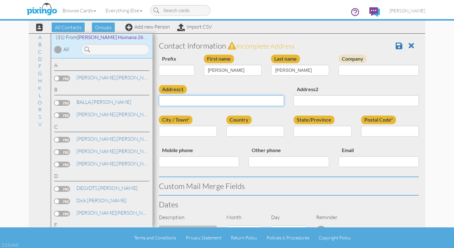
click at [170, 101] on input "Address1" at bounding box center [221, 100] width 125 height 11
type input "1951 N Dogwood St"
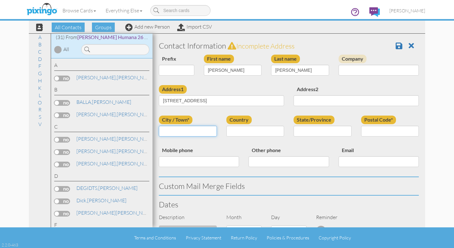
click at [171, 130] on input "City / Town*" at bounding box center [188, 131] width 58 height 11
type input "Siloam Springs"
click at [281, 131] on select "United States -------------- Afghanistan Albania Algeria American Samoa Andorra…" at bounding box center [255, 131] width 58 height 11
select select "object:7440"
click at [226, 126] on select "United States -------------- Afghanistan Albania Algeria American Samoa Andorra…" at bounding box center [255, 131] width 58 height 11
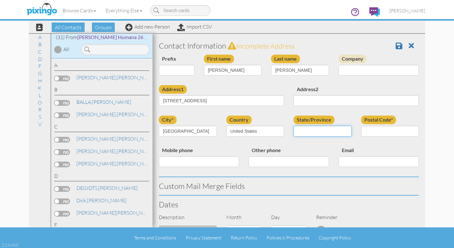
click at [316, 134] on select "AA (Military) AE (Military) Alabama Alaska American Samoa AP (Military) Arizona…" at bounding box center [323, 131] width 58 height 11
select select "object:7692"
click at [294, 126] on select "AA (Military) AE (Military) Alabama Alaska American Samoa AP (Military) Arizona…" at bounding box center [323, 131] width 58 height 11
click at [373, 131] on input "Postal Code*" at bounding box center [390, 131] width 58 height 11
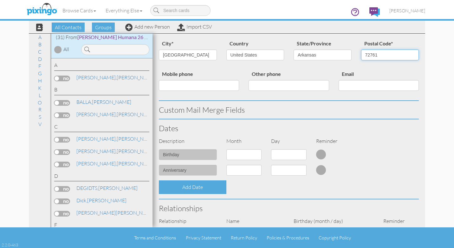
scroll to position [90, 0]
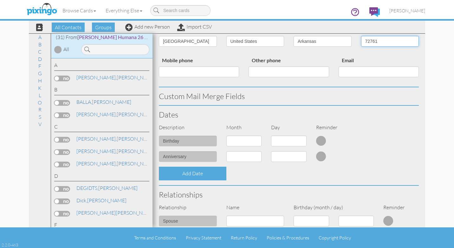
type input "72761"
click at [249, 140] on select "1 - Jan 2 - Feb 3 - Mar 4 - Apr 5 - May 6 - Jun 7 - Jul 8 - Aug 9 - Sep 10 - Oc…" at bounding box center [244, 140] width 36 height 11
select select "object:7433"
click at [226, 135] on select "1 - Jan 2 - Feb 3 - Mar 4 - Apr 5 - May 6 - Jun 7 - Jul 8 - Aug 9 - Sep 10 - Oc…" at bounding box center [244, 140] width 36 height 11
click at [291, 141] on select "1 2 3 4 5 6 7 8 9 10 11 12 13 14 15 16 17 18 19 20 21 22 23 24 25 26 27 28 29 30" at bounding box center [289, 140] width 36 height 11
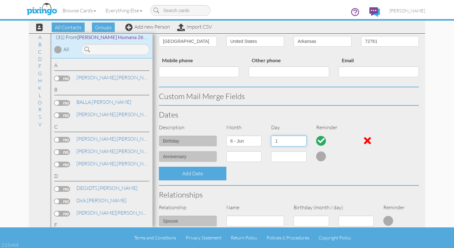
select select "number:22"
click at [271, 135] on select "1 2 3 4 5 6 7 8 9 10 11 12 13 14 15 16 17 18 19 20 21 22 23 24 25 26 27 28 29 30" at bounding box center [289, 140] width 36 height 11
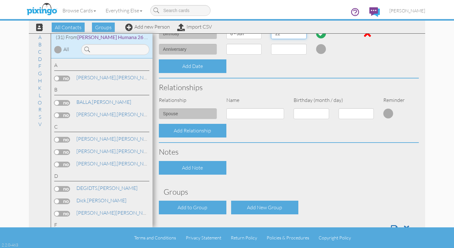
scroll to position [216, 0]
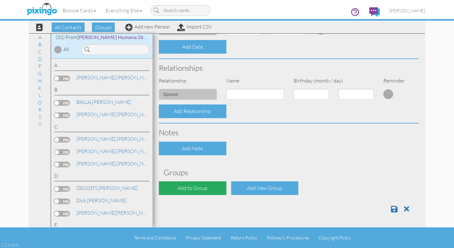
click at [194, 188] on div "Add to Group" at bounding box center [193, 188] width 68 height 14
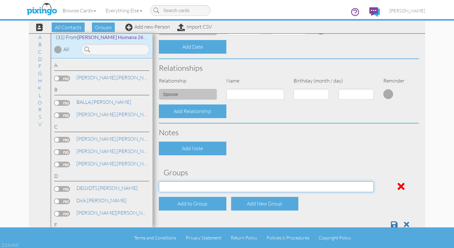
click at [197, 185] on select "Aetna 2024 Aetna 26 BCBS 2024 Humana 26 Humana AEP 24 KIM AEP 24 Kim Humana 26 …" at bounding box center [266, 186] width 215 height 11
select select "object:7756"
click at [159, 181] on select "Aetna 2024 Aetna 26 BCBS 2024 Humana 26 Humana AEP 24 KIM AEP 24 Kim Humana 26 …" at bounding box center [266, 186] width 215 height 11
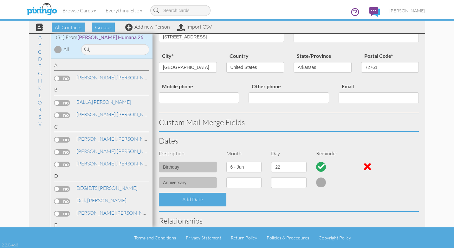
scroll to position [0, 0]
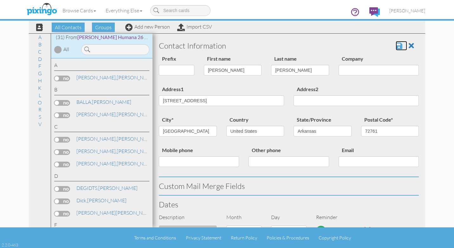
click at [399, 46] on span at bounding box center [399, 46] width 7 height 8
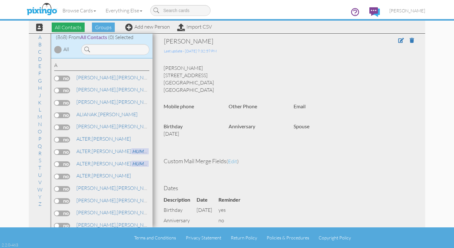
click at [62, 29] on span "All Contacts" at bounding box center [68, 28] width 33 height 10
click at [66, 28] on span "All Contacts" at bounding box center [68, 28] width 33 height 10
click at [97, 50] on input at bounding box center [115, 49] width 68 height 11
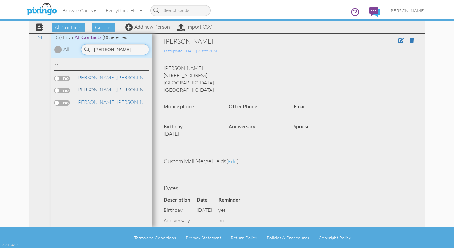
type input "morris"
click at [84, 90] on span "[PERSON_NAME]," at bounding box center [96, 89] width 40 height 6
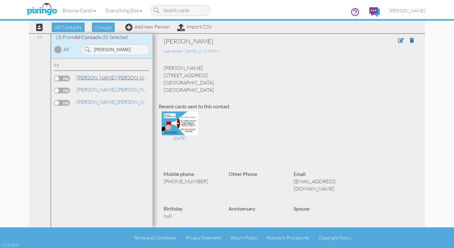
click at [90, 78] on span "[PERSON_NAME]," at bounding box center [96, 77] width 40 height 6
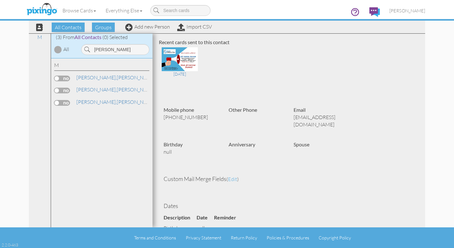
scroll to position [208, 0]
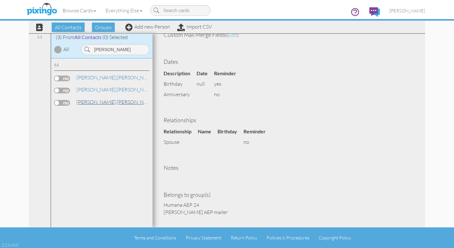
click at [87, 101] on span "[PERSON_NAME]," at bounding box center [96, 102] width 40 height 6
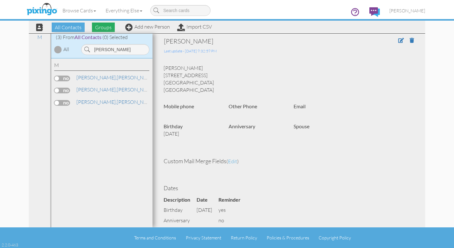
click at [103, 26] on span "Groups" at bounding box center [103, 28] width 23 height 10
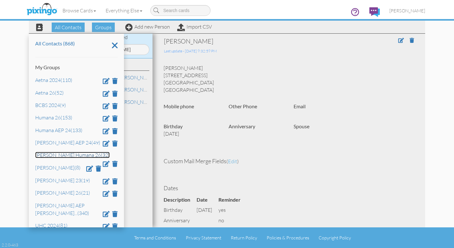
click at [60, 155] on link "Kim Humana 26 (32)" at bounding box center [72, 155] width 75 height 6
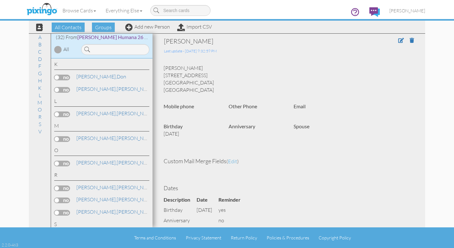
scroll to position [309, 0]
click at [94, 207] on span "[PERSON_NAME]," at bounding box center [96, 210] width 40 height 6
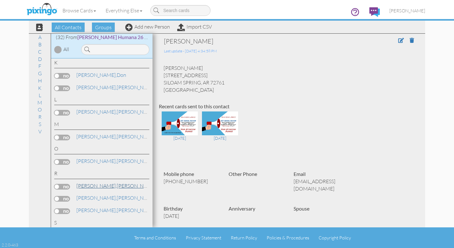
click at [95, 182] on span "[PERSON_NAME]," at bounding box center [96, 185] width 40 height 6
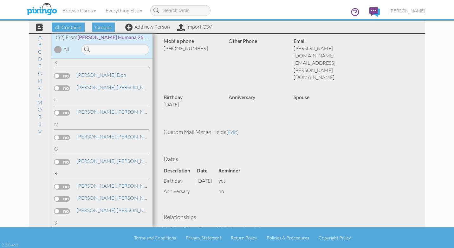
scroll to position [208, 0]
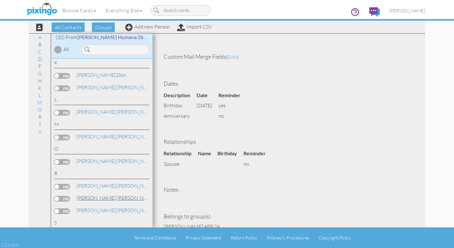
click at [95, 195] on span "[PERSON_NAME]," at bounding box center [96, 197] width 40 height 6
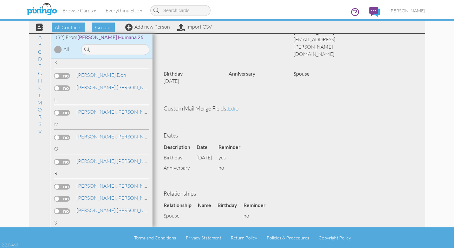
scroll to position [133, 0]
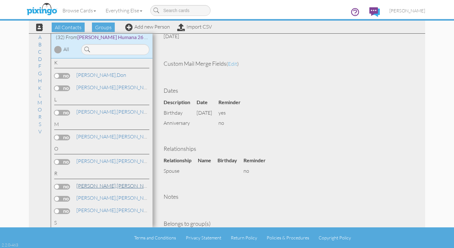
click at [95, 182] on span "[PERSON_NAME]," at bounding box center [96, 185] width 40 height 6
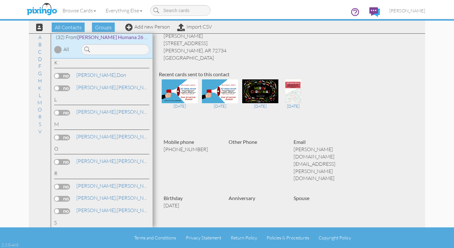
scroll to position [33, 0]
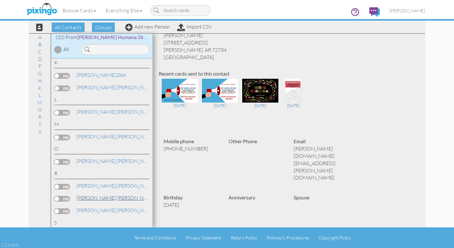
click at [90, 195] on span "[PERSON_NAME]," at bounding box center [96, 197] width 40 height 6
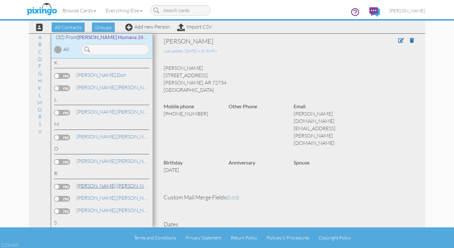
click at [89, 183] on span "[PERSON_NAME]," at bounding box center [96, 185] width 40 height 6
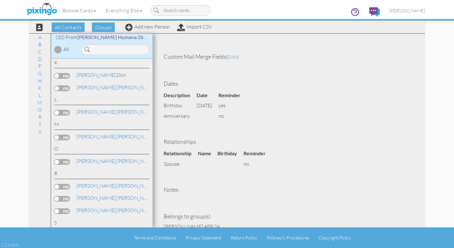
scroll to position [208, 0]
click at [90, 194] on span "[PERSON_NAME]," at bounding box center [96, 197] width 40 height 6
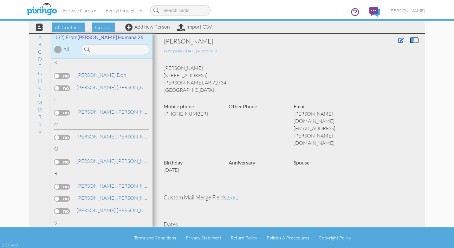
click at [412, 39] on span at bounding box center [412, 40] width 4 height 5
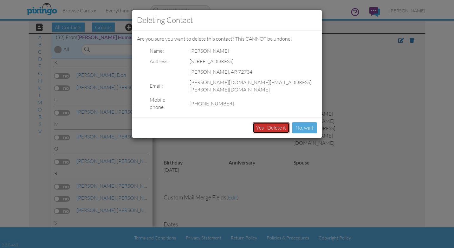
click at [261, 122] on button "Yes - Delete it" at bounding box center [271, 127] width 37 height 11
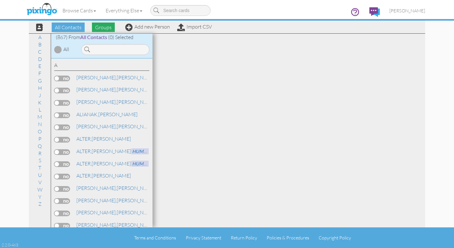
click at [104, 25] on span "Groups" at bounding box center [103, 28] width 23 height 10
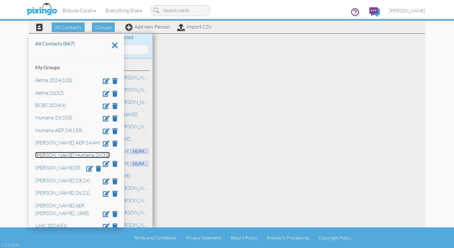
click at [49, 156] on link "Kim Humana 26 (31)" at bounding box center [72, 155] width 75 height 6
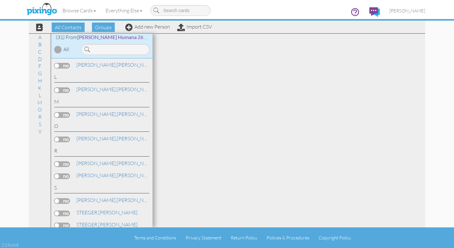
scroll to position [340, 0]
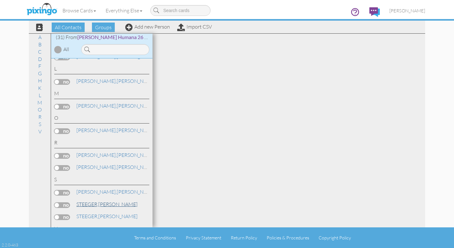
click at [93, 201] on span "STEEGER," at bounding box center [87, 204] width 22 height 6
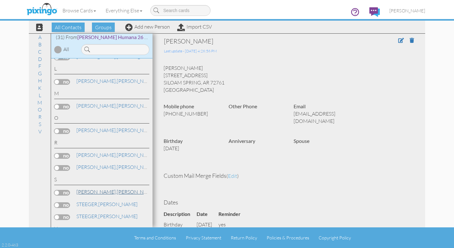
click at [94, 190] on span "SAEGERT," at bounding box center [96, 191] width 40 height 6
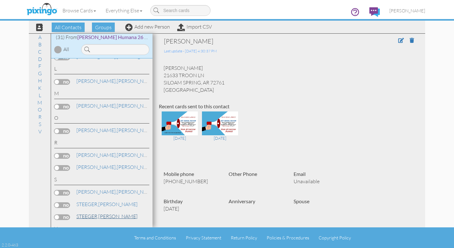
click at [98, 213] on span "STEEGER," at bounding box center [87, 216] width 22 height 6
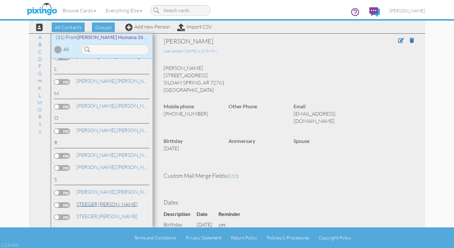
click at [92, 201] on span "STEEGER," at bounding box center [87, 204] width 22 height 6
click at [94, 189] on span "SAEGERT," at bounding box center [96, 191] width 40 height 6
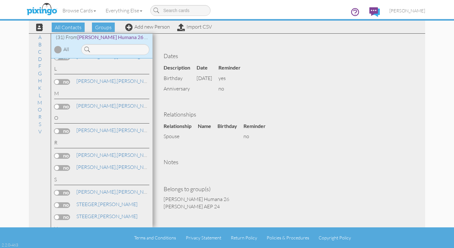
scroll to position [208, 0]
click at [91, 188] on span "SAEGERT," at bounding box center [96, 191] width 40 height 6
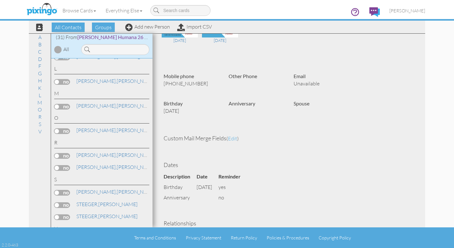
scroll to position [0, 0]
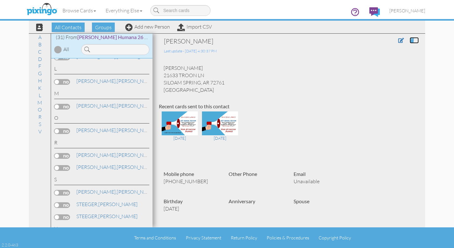
click at [412, 41] on span at bounding box center [412, 40] width 4 height 5
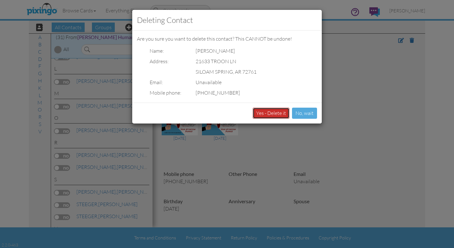
click at [274, 113] on button "Yes - Delete it" at bounding box center [271, 112] width 37 height 11
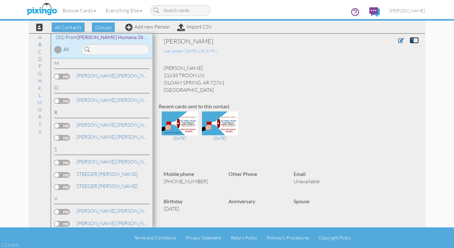
scroll to position [382, 0]
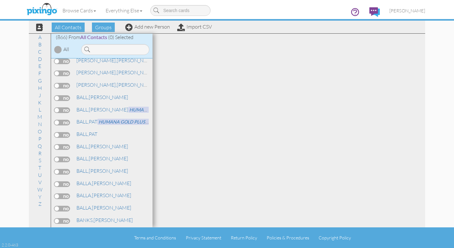
scroll to position [382, 0]
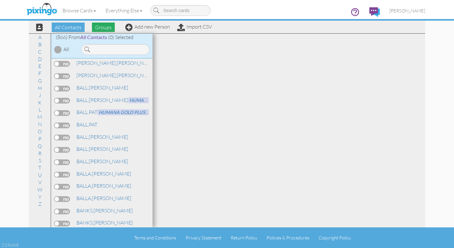
click at [103, 26] on span "Groups" at bounding box center [103, 28] width 23 height 10
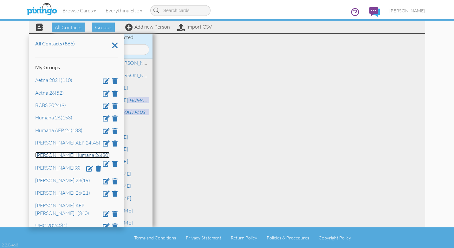
click at [52, 156] on link "[PERSON_NAME] Humana 26 (30)" at bounding box center [72, 155] width 75 height 6
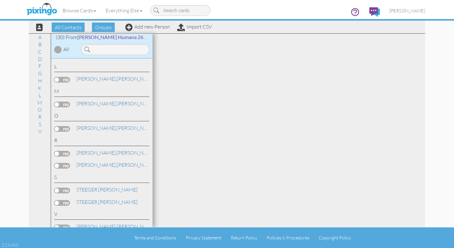
scroll to position [370, 0]
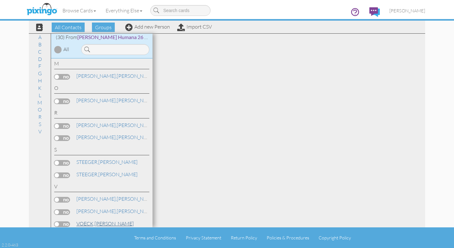
click at [101, 219] on link "[PERSON_NAME]" at bounding box center [105, 223] width 59 height 8
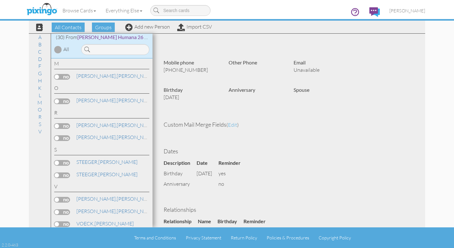
scroll to position [117, 0]
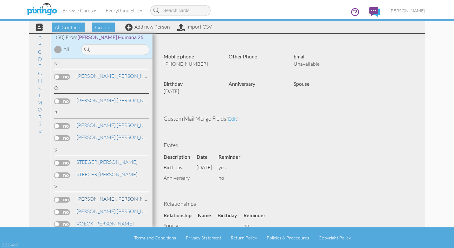
click at [102, 197] on span "[PERSON_NAME]," at bounding box center [96, 198] width 40 height 6
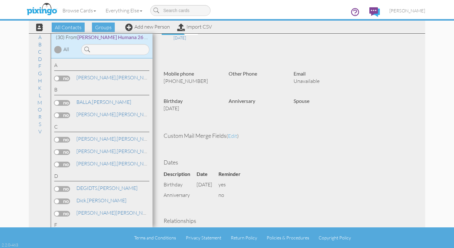
click at [58, 50] on div at bounding box center [58, 50] width 8 height 8
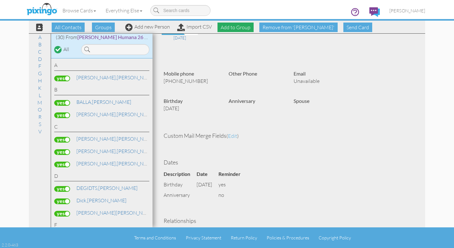
click at [236, 27] on span "Add to Group" at bounding box center [235, 28] width 36 height 10
click at [261, 42] on select "-- Select a group -- Aetna 2024 Aetna 26 BCBS 2024 Humana 26 Humana AEP 24 [PER…" at bounding box center [235, 42] width 55 height 11
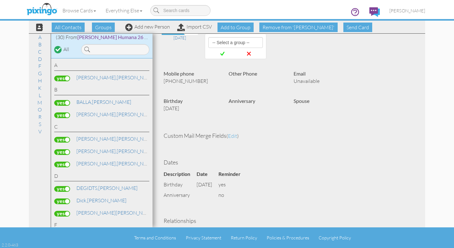
click at [57, 50] on div at bounding box center [57, 49] width 5 height 5
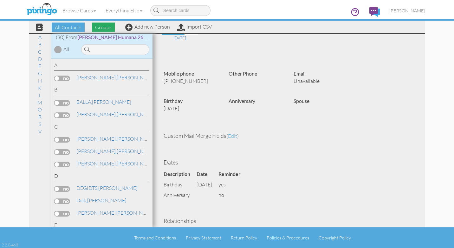
click at [107, 27] on span "Groups" at bounding box center [103, 28] width 23 height 10
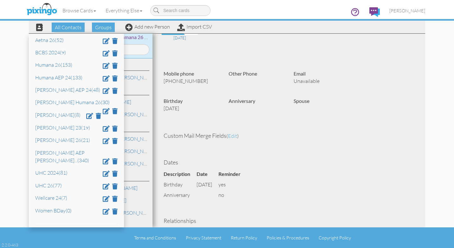
scroll to position [67, 0]
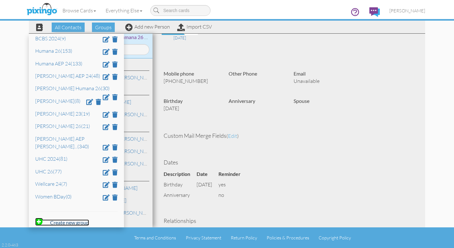
click at [61, 220] on strong "Create new group" at bounding box center [69, 222] width 39 height 6
type input "[PERSON_NAME] AEP 26"
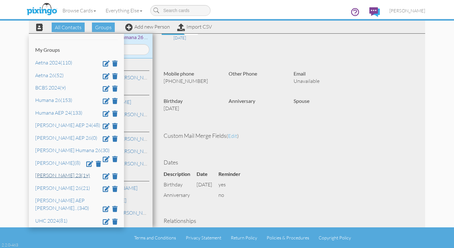
scroll to position [21, 0]
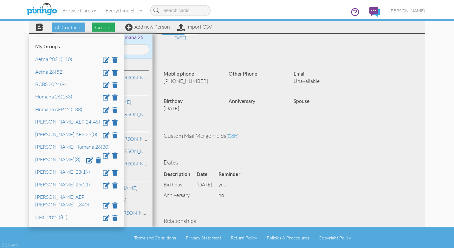
click at [105, 27] on span "Groups" at bounding box center [103, 28] width 23 height 10
click at [101, 28] on span "Groups" at bounding box center [103, 28] width 23 height 10
click at [54, 149] on link "[PERSON_NAME] Humana 26 (30)" at bounding box center [72, 146] width 75 height 6
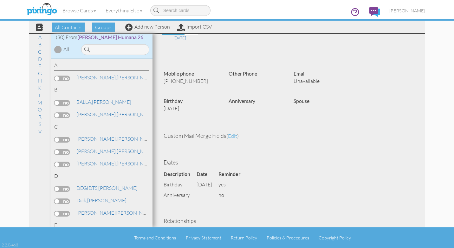
click at [59, 49] on div at bounding box center [58, 50] width 8 height 8
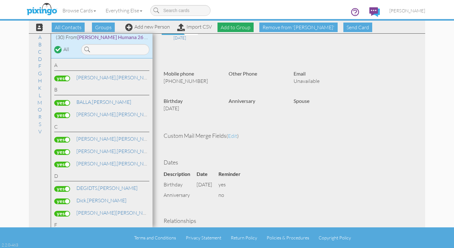
click at [236, 27] on span "Add to Group" at bounding box center [235, 28] width 36 height 10
click at [246, 43] on select "-- Select a group -- Aetna 2024 Aetna 26 BCBS 2024 Humana 26 Humana AEP 24 [PER…" at bounding box center [235, 42] width 55 height 11
select select "10905"
click at [208, 37] on select "-- Select a group -- Aetna 2024 Aetna 26 BCBS 2024 Humana 26 Humana AEP 24 [PER…" at bounding box center [235, 42] width 55 height 11
click at [222, 53] on icon at bounding box center [222, 53] width 4 height 6
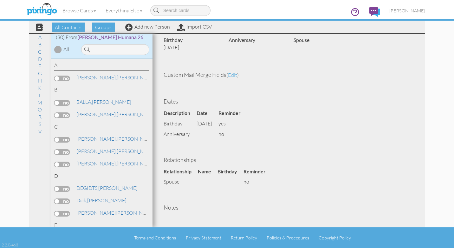
scroll to position [208, 0]
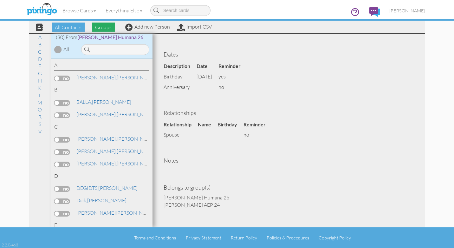
click at [106, 29] on span "Groups" at bounding box center [103, 28] width 23 height 10
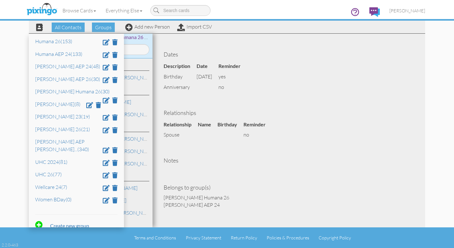
scroll to position [79, 0]
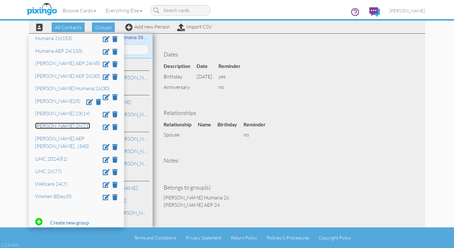
click at [48, 126] on link "[PERSON_NAME] 26 (21)" at bounding box center [62, 125] width 55 height 6
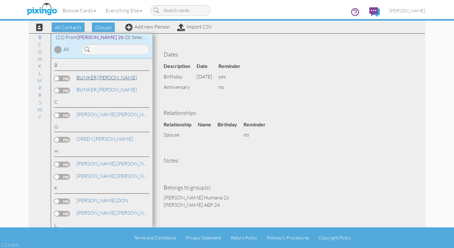
click at [91, 78] on span "BUNKER," at bounding box center [86, 77] width 21 height 6
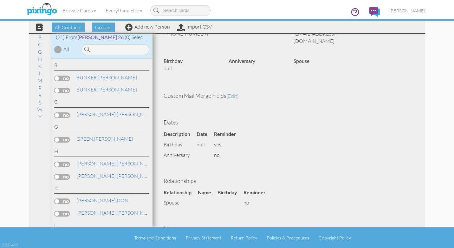
scroll to position [133, 0]
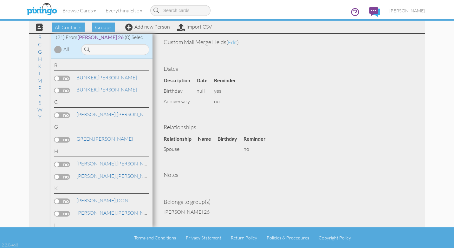
click at [59, 49] on div at bounding box center [58, 50] width 8 height 8
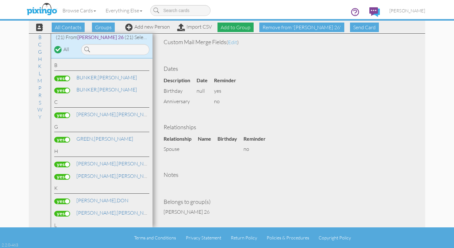
click at [236, 26] on span "Add to Group" at bounding box center [235, 28] width 36 height 10
click at [223, 53] on icon at bounding box center [222, 53] width 4 height 6
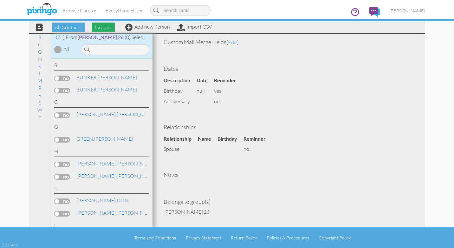
click at [102, 26] on span "Groups" at bounding box center [103, 28] width 23 height 10
